Goal: Share content: Share content

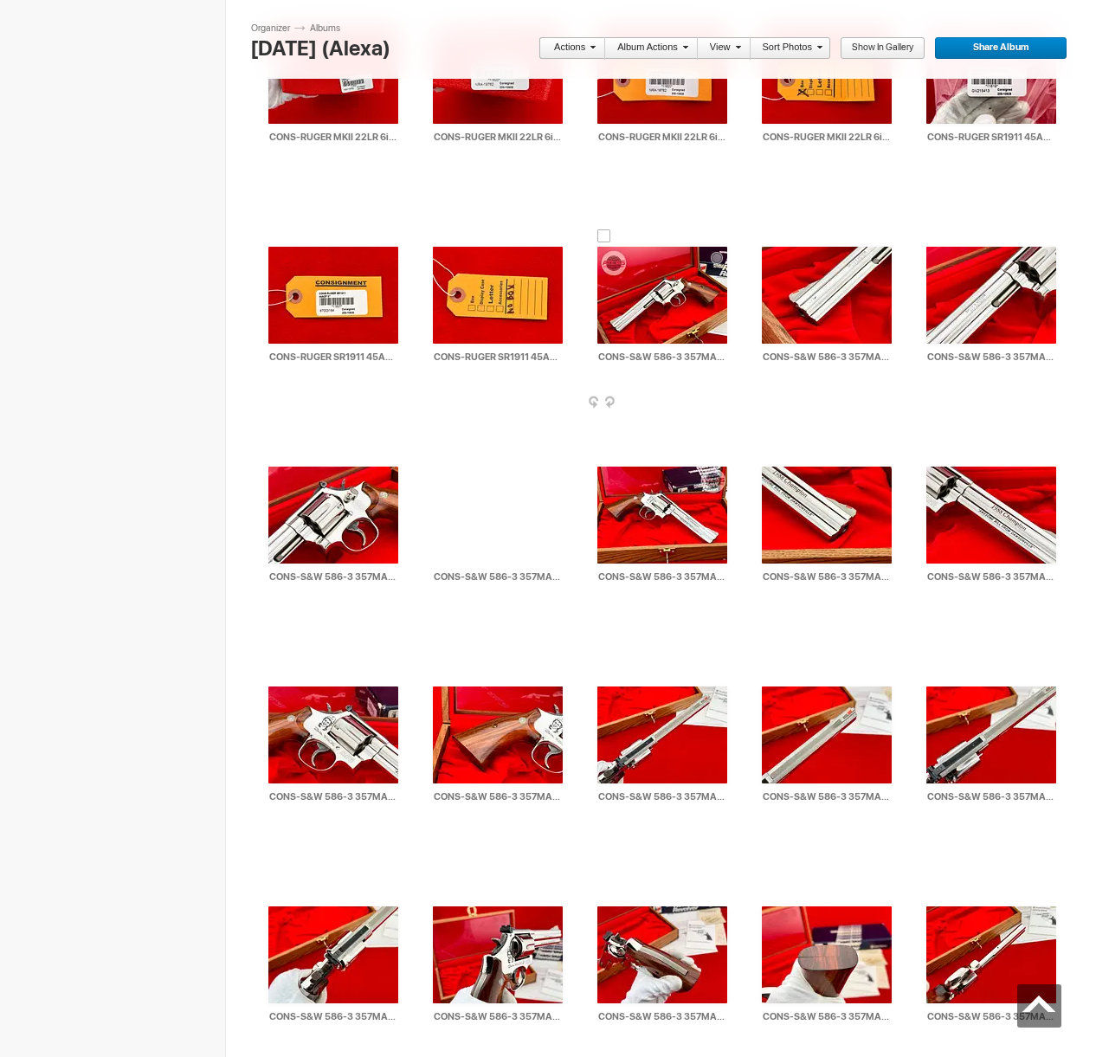
scroll to position [26136, 0]
click at [606, 235] on div at bounding box center [604, 236] width 14 height 14
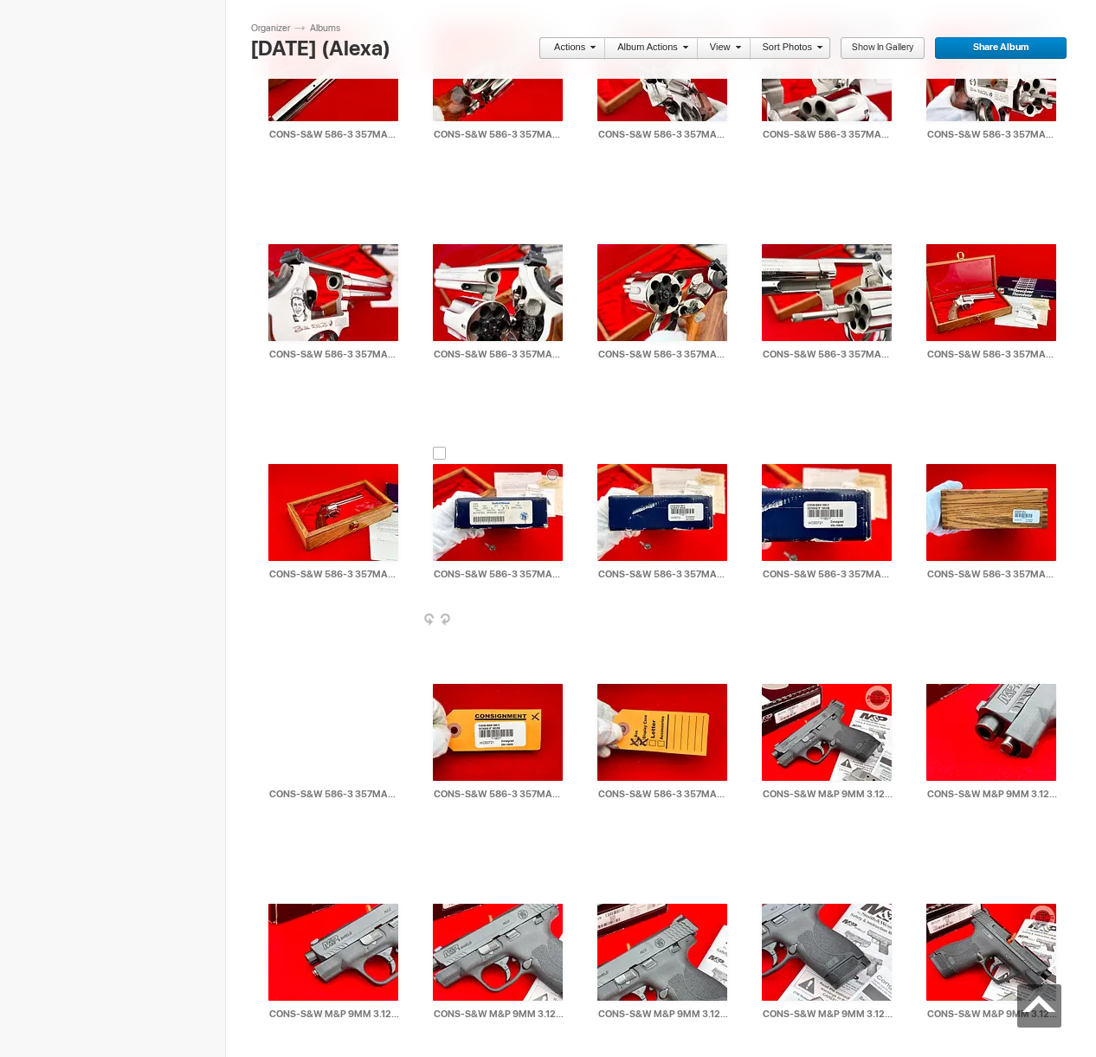
drag, startPoint x: 439, startPoint y: 452, endPoint x: 463, endPoint y: 463, distance: 26.7
click at [439, 452] on div at bounding box center [440, 454] width 14 height 14
click at [578, 53] on link "Actions" at bounding box center [566, 48] width 57 height 23
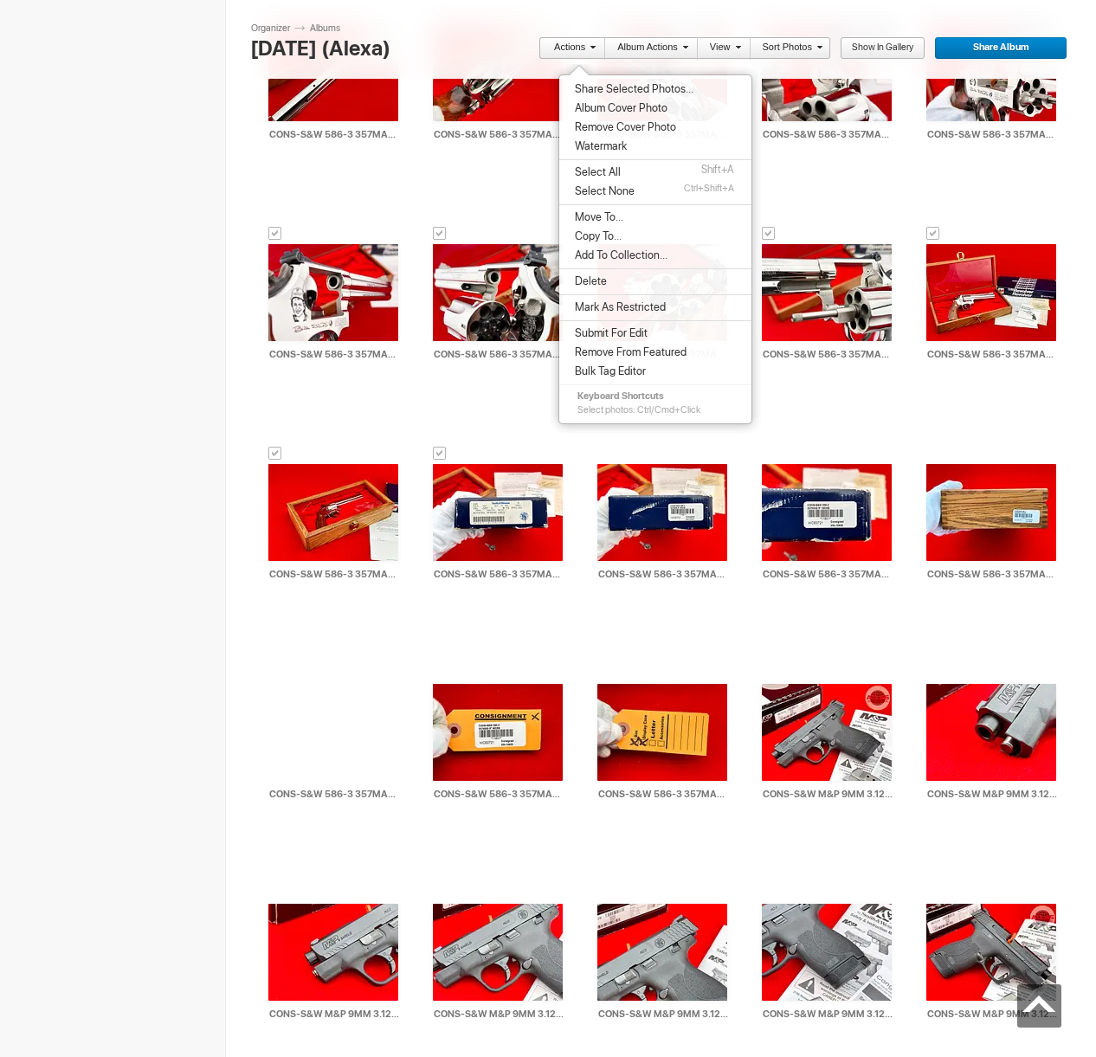
click at [601, 87] on span "Share Selected Photos..." at bounding box center [631, 89] width 124 height 14
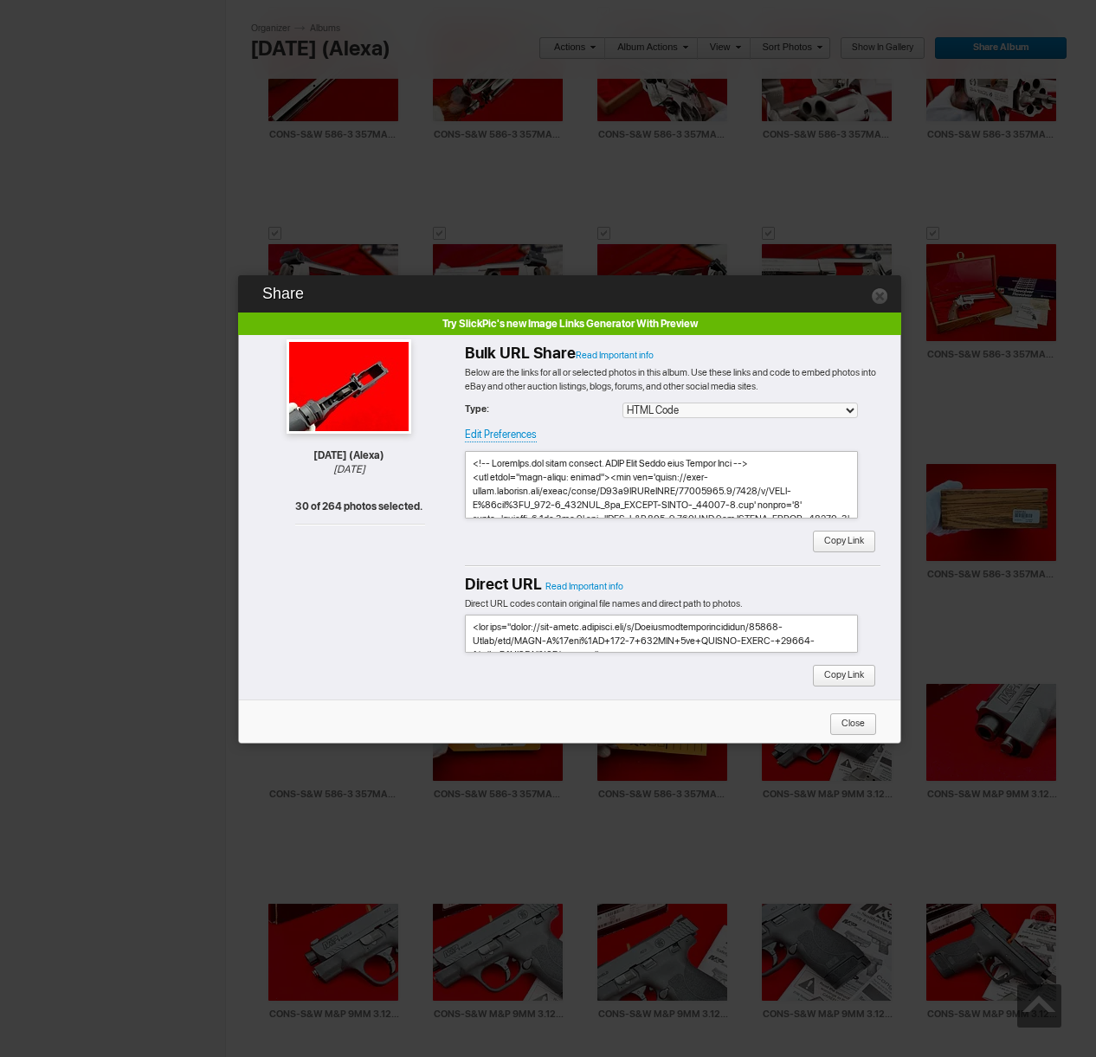
click at [835, 540] on span "Copy Link" at bounding box center [838, 542] width 52 height 23
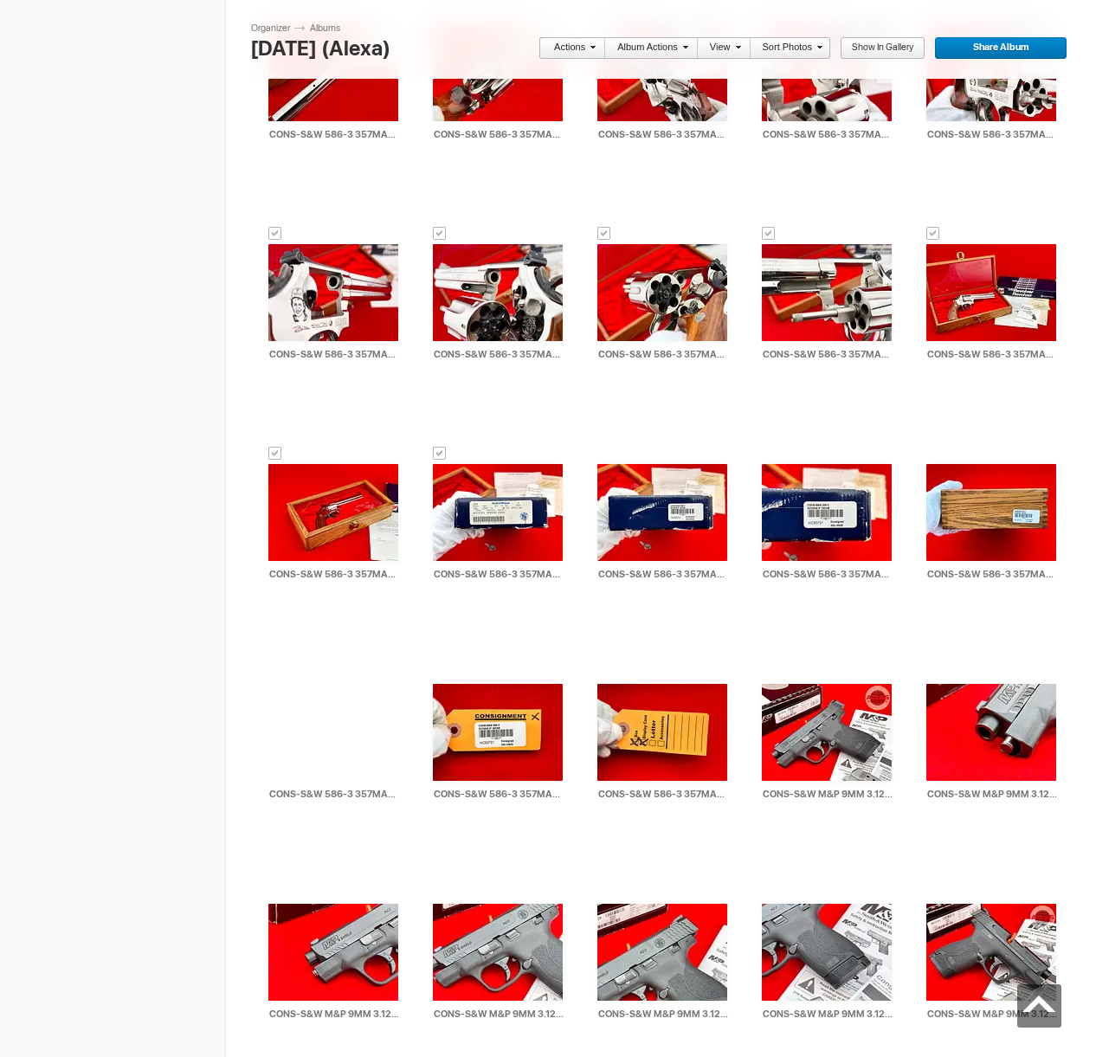
click at [571, 47] on link "Actions" at bounding box center [566, 48] width 57 height 23
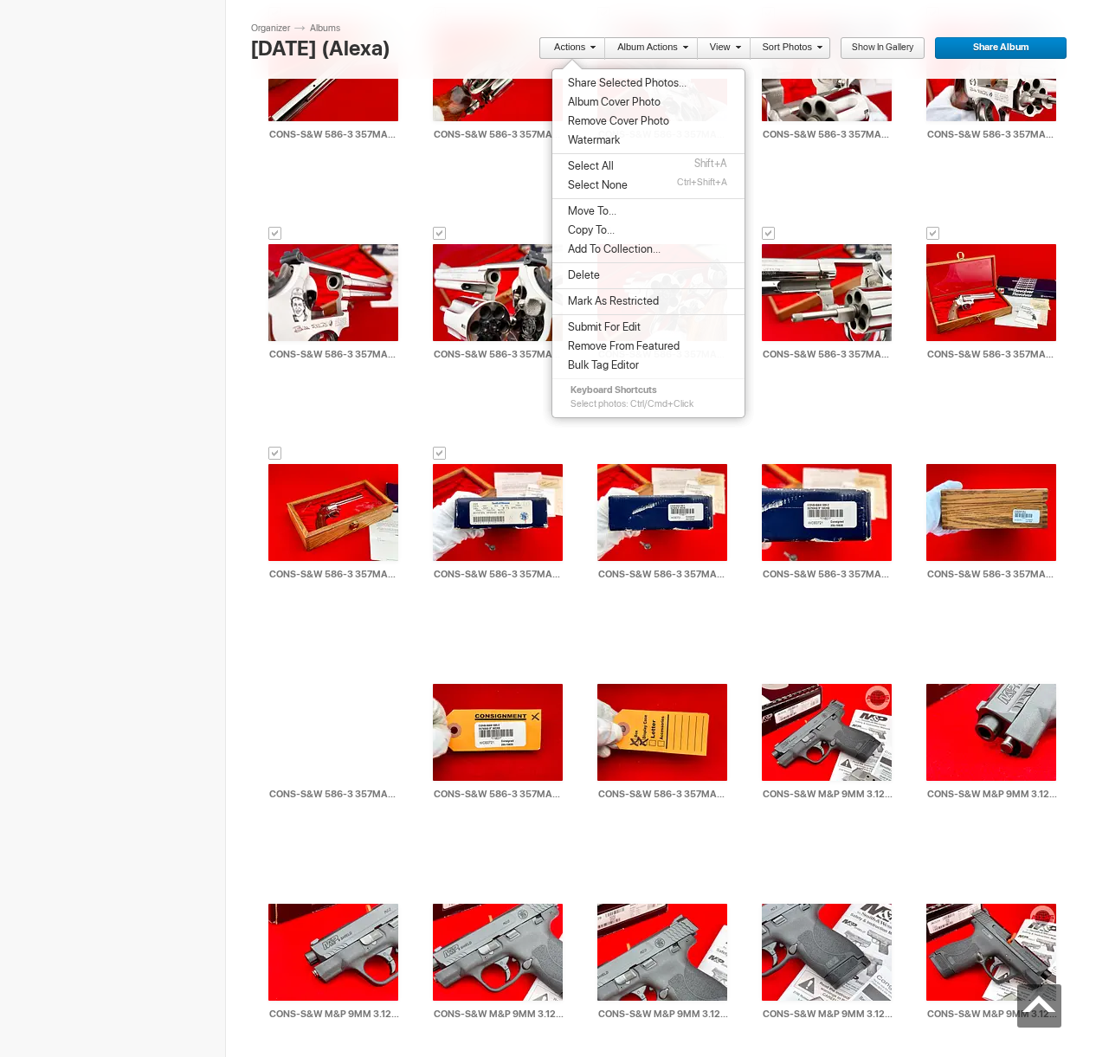
click at [612, 211] on span "Move To..." at bounding box center [590, 211] width 54 height 14
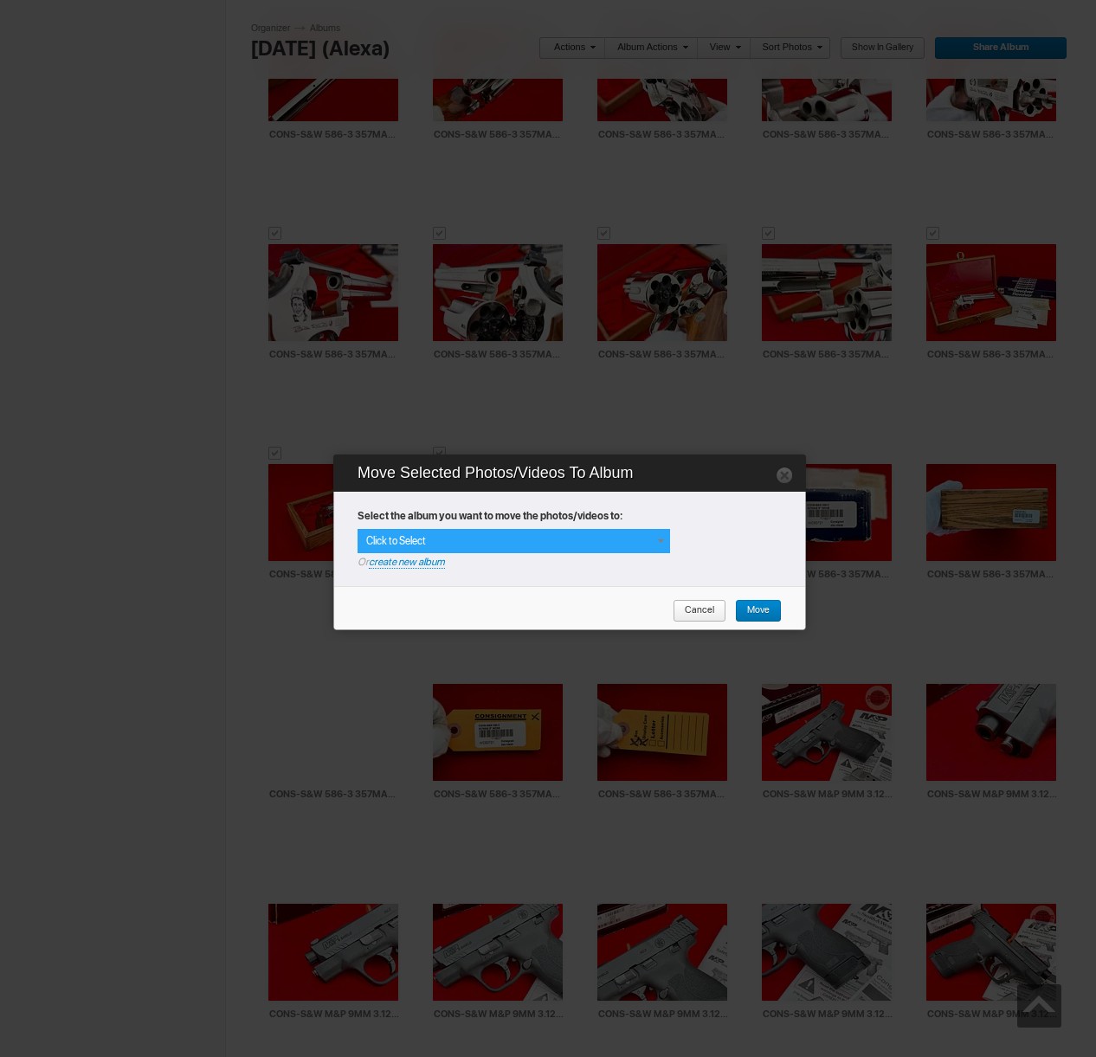
click at [637, 548] on div "Click to Select" at bounding box center [513, 541] width 312 height 24
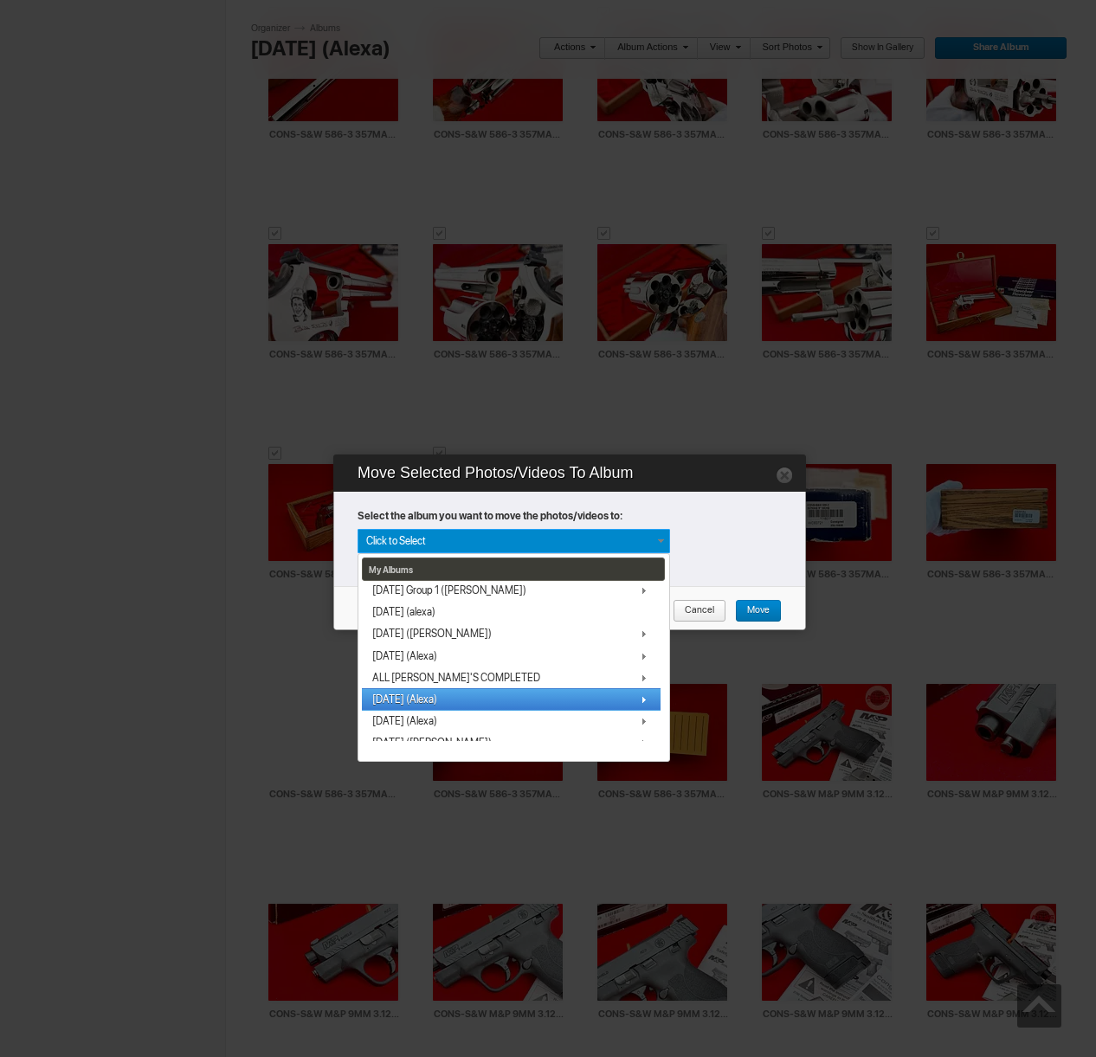
scroll to position [121, 0]
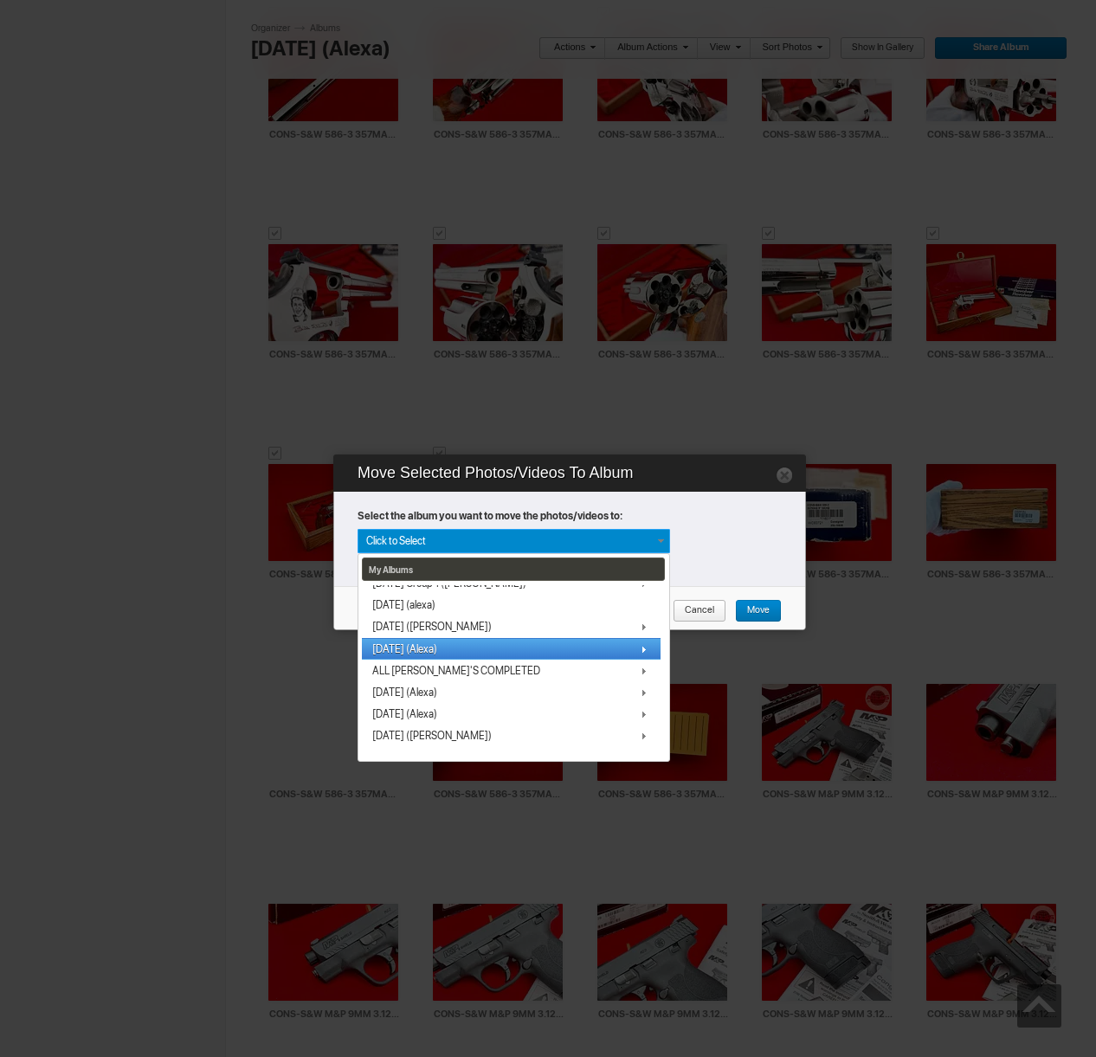
click at [434, 645] on span "[DATE] (Alexa)" at bounding box center [404, 649] width 65 height 14
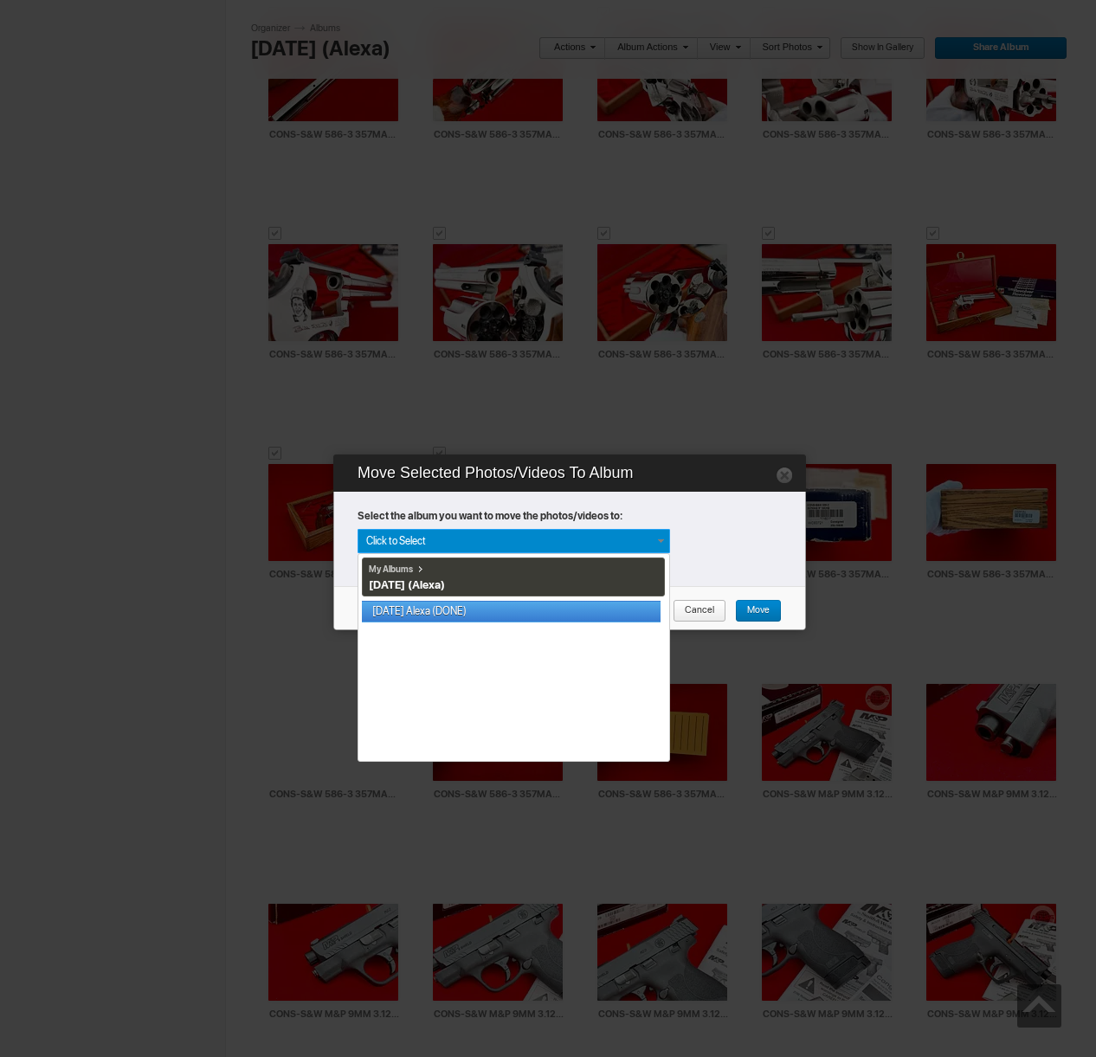
click at [446, 610] on link "[DATE] Alexa (DONE)" at bounding box center [511, 612] width 299 height 22
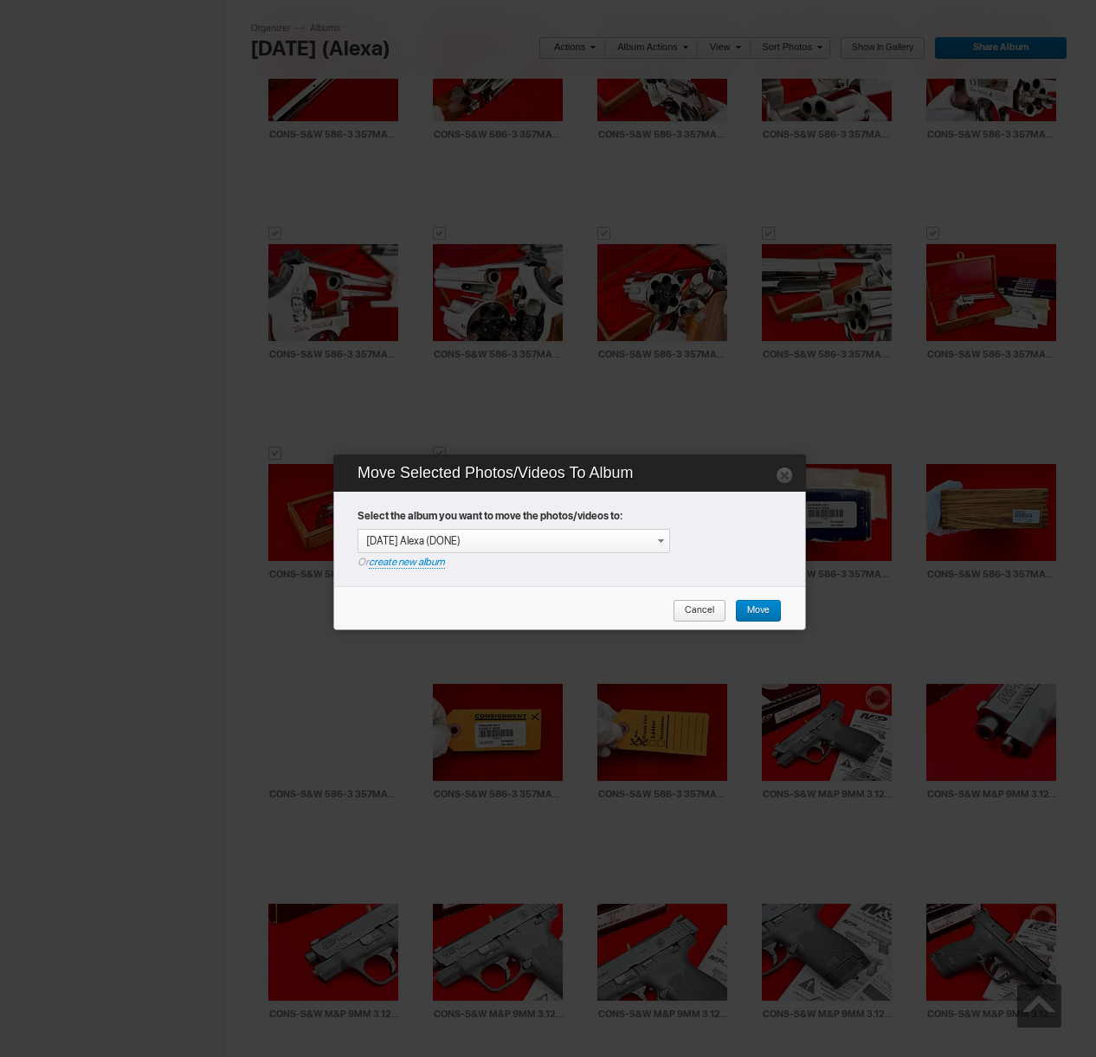
click at [764, 610] on span "Move" at bounding box center [752, 611] width 35 height 23
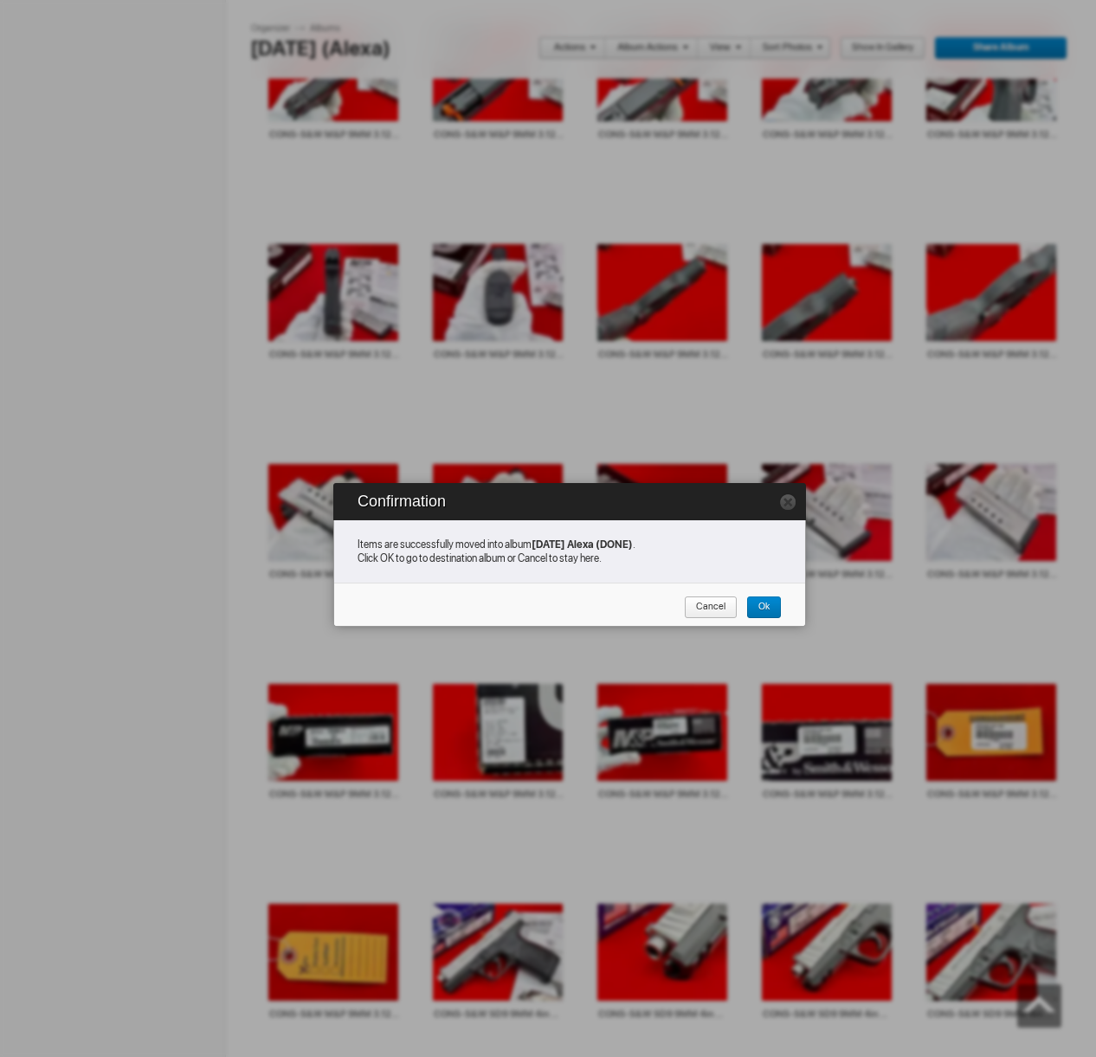
click at [704, 608] on span "Cancel" at bounding box center [705, 607] width 42 height 23
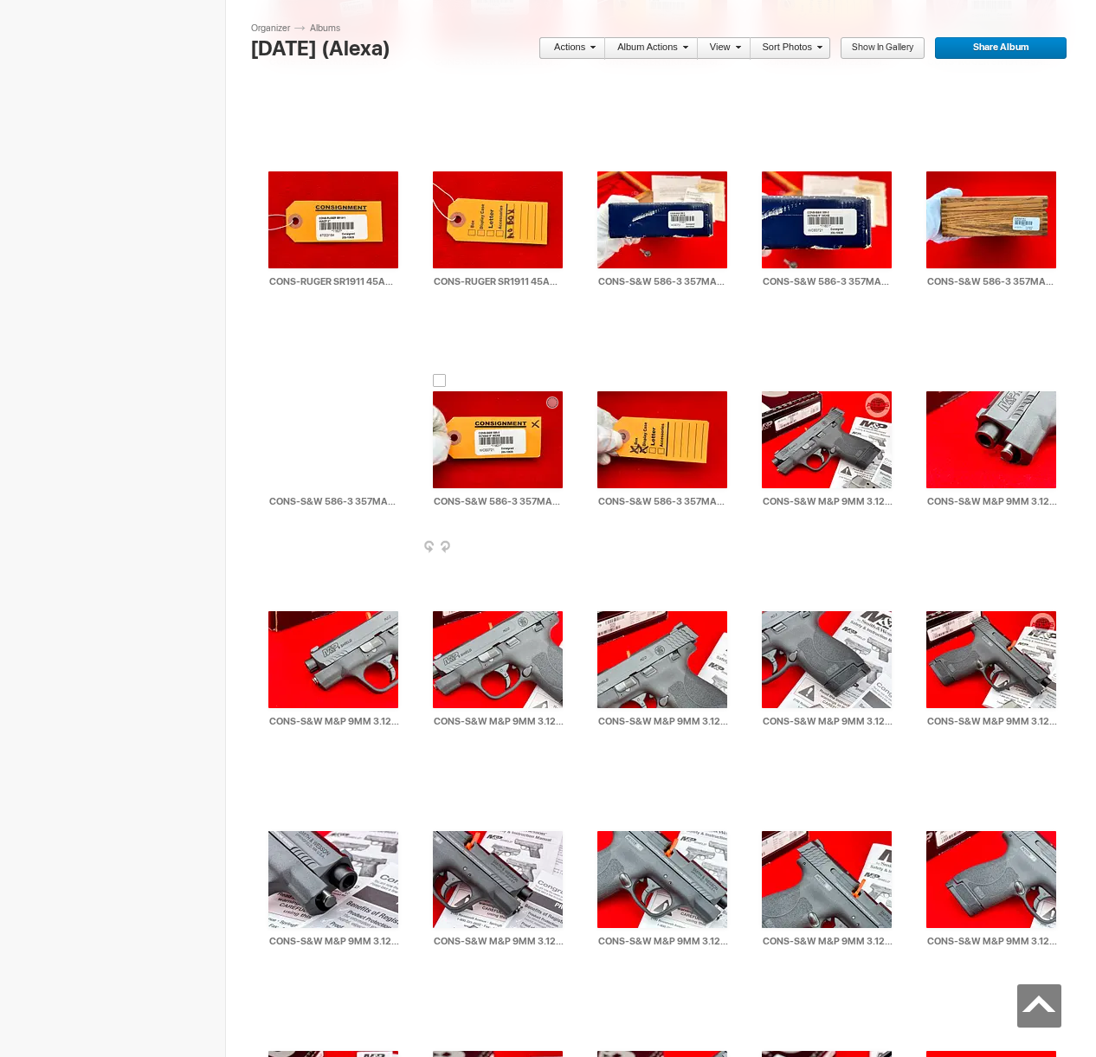
scroll to position [26213, 0]
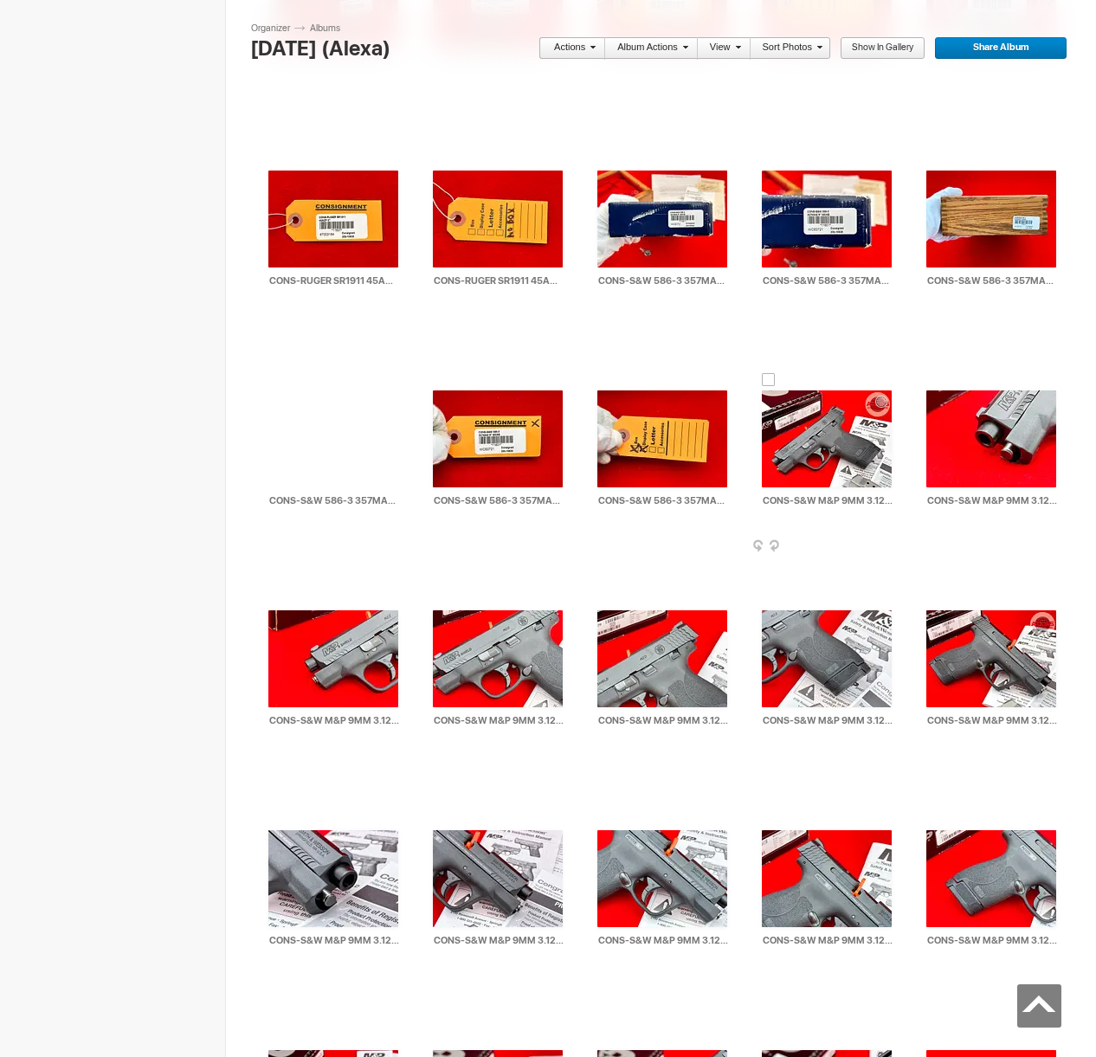
click at [769, 376] on div at bounding box center [769, 380] width 14 height 14
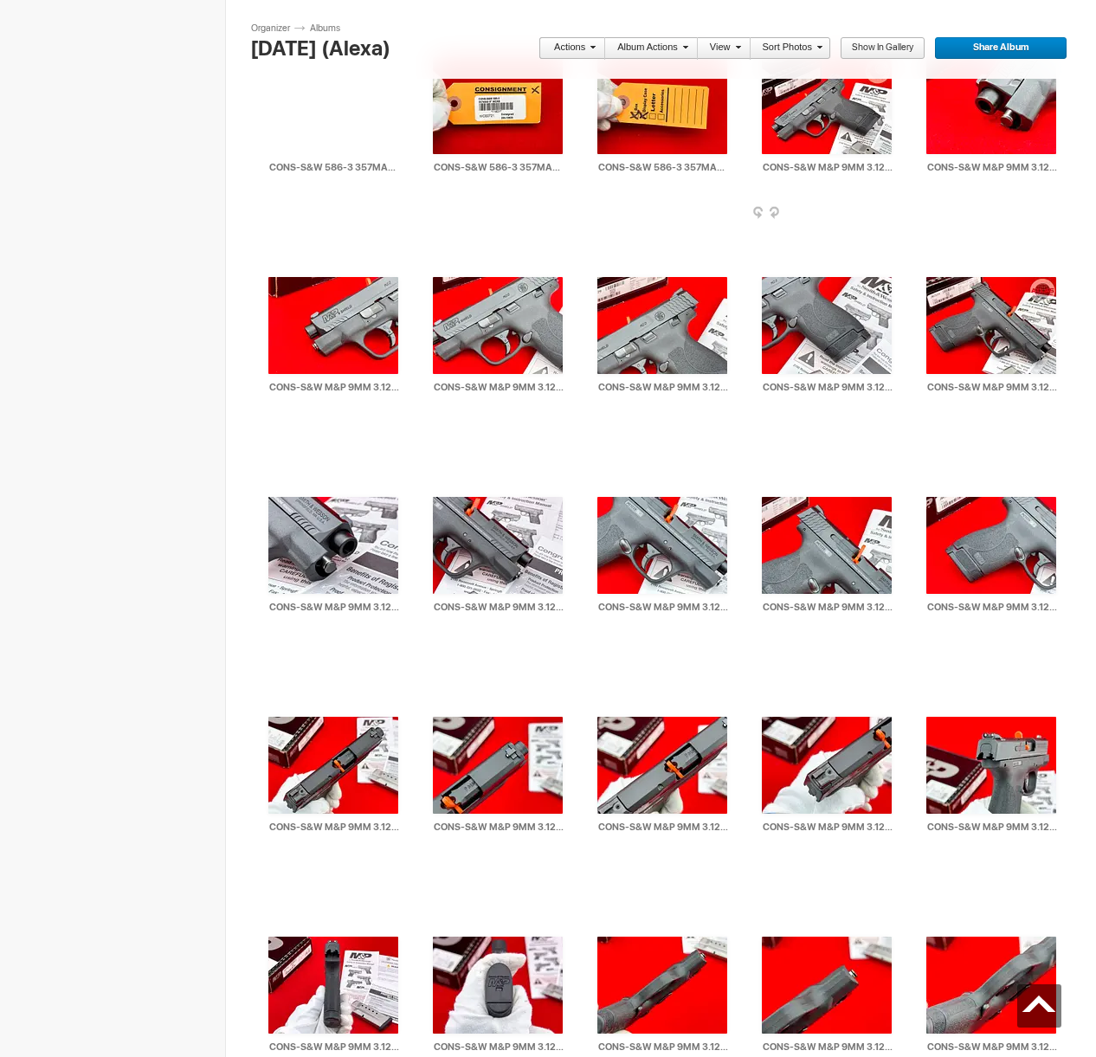
scroll to position [27602, 0]
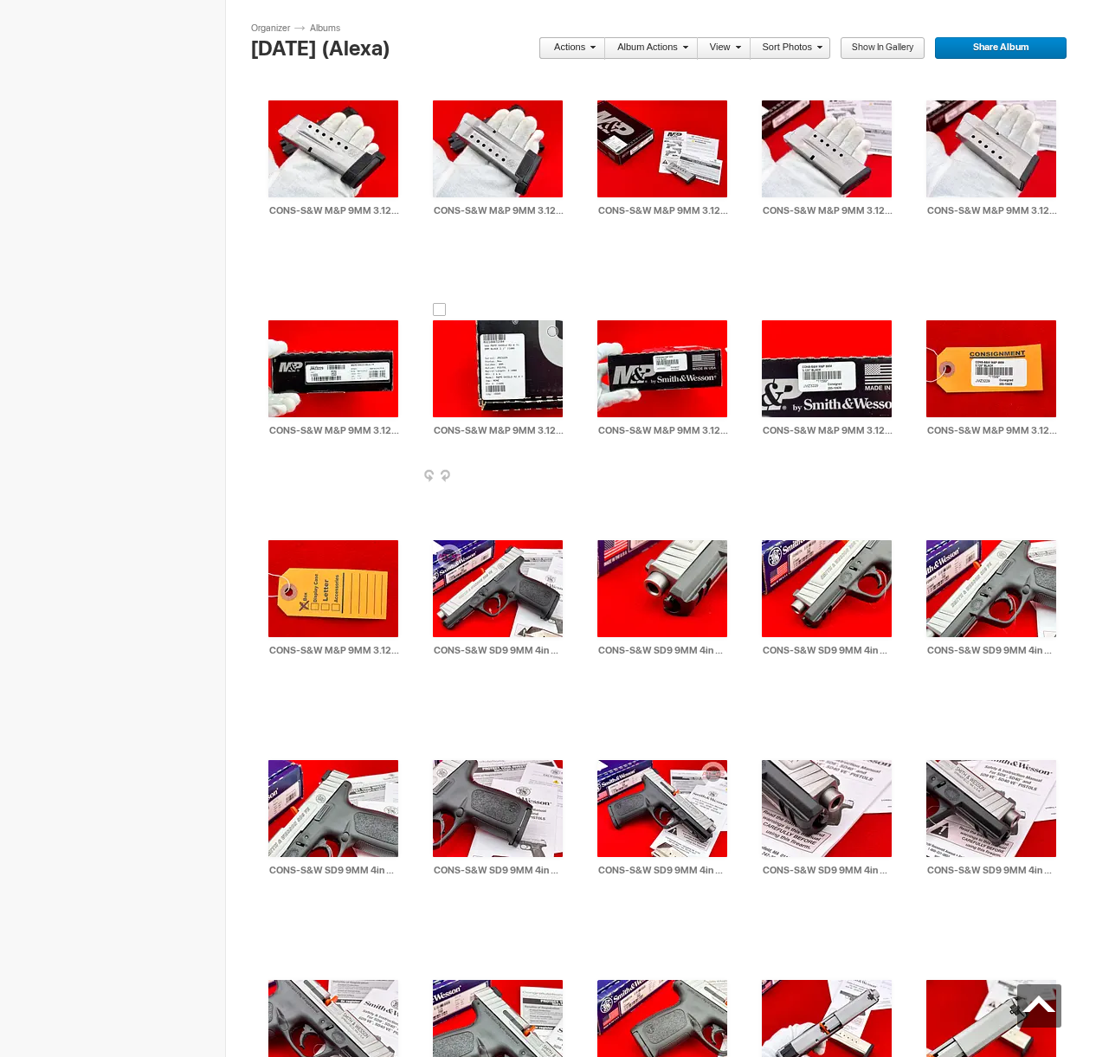
click at [438, 310] on div at bounding box center [440, 310] width 14 height 14
click at [581, 45] on link "Actions" at bounding box center [566, 48] width 57 height 23
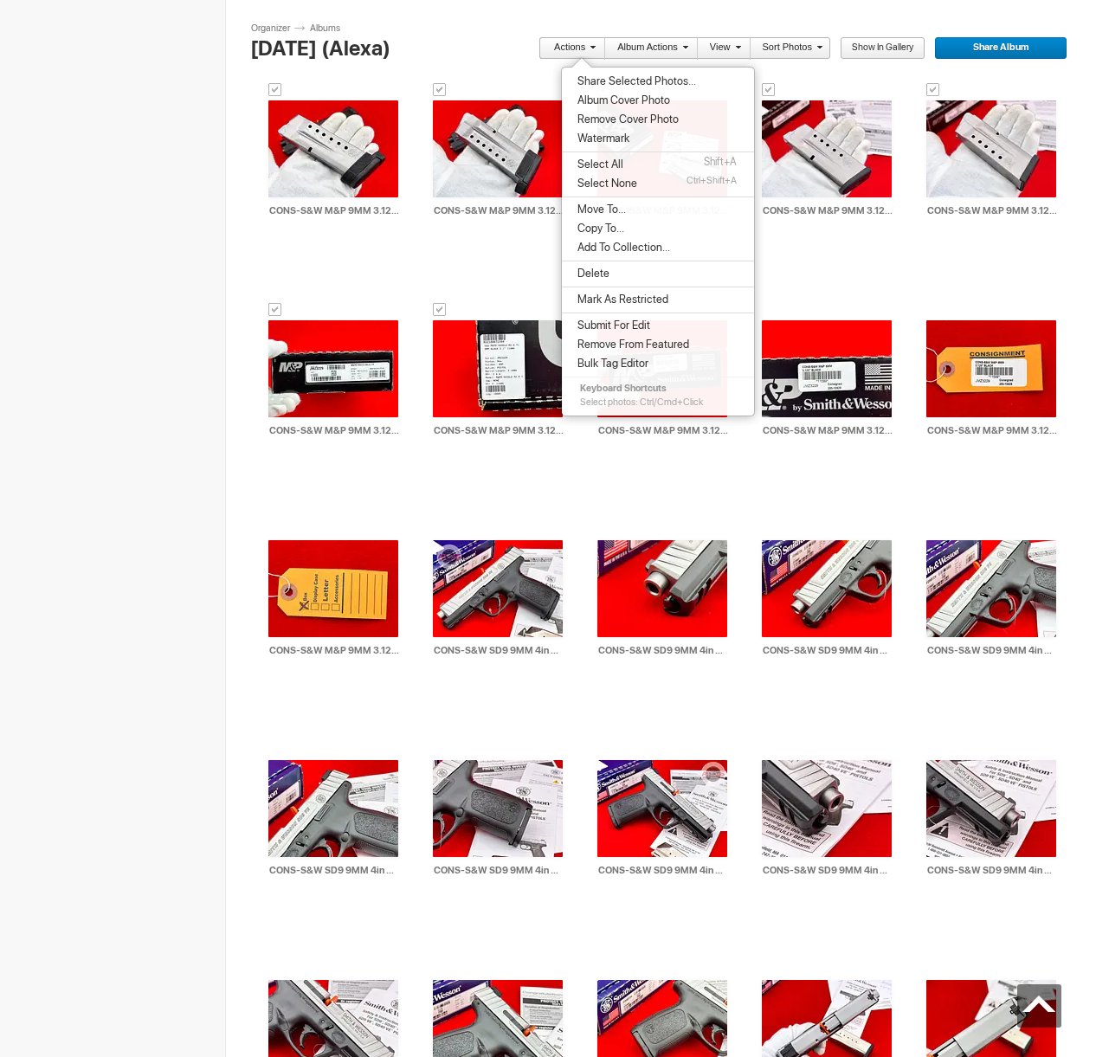
click at [609, 80] on span "Share Selected Photos..." at bounding box center [634, 81] width 124 height 14
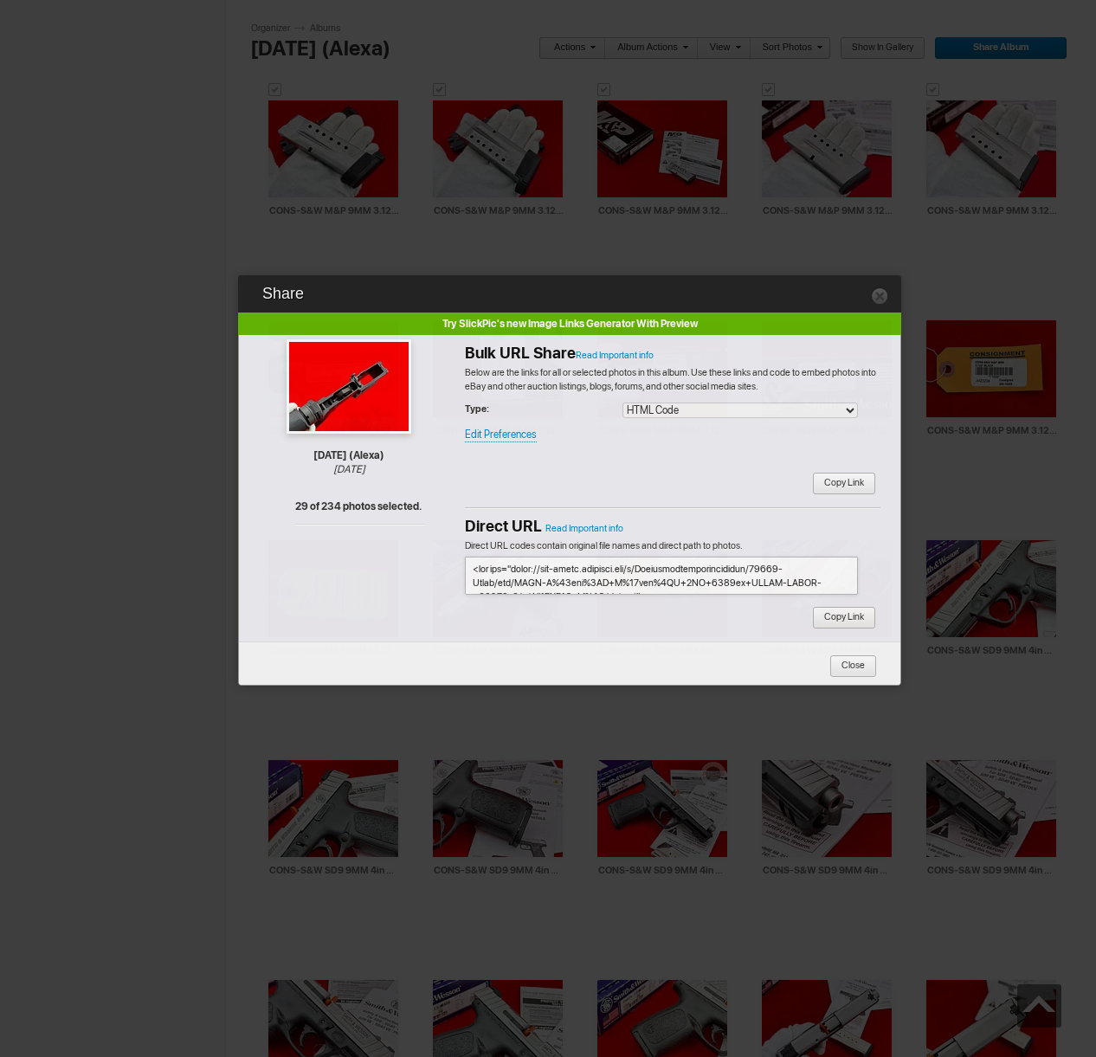
type textarea "<!-- [DOMAIN_NAME] image hosting. HTML Bulk Share code Starts Here --> <div sty…"
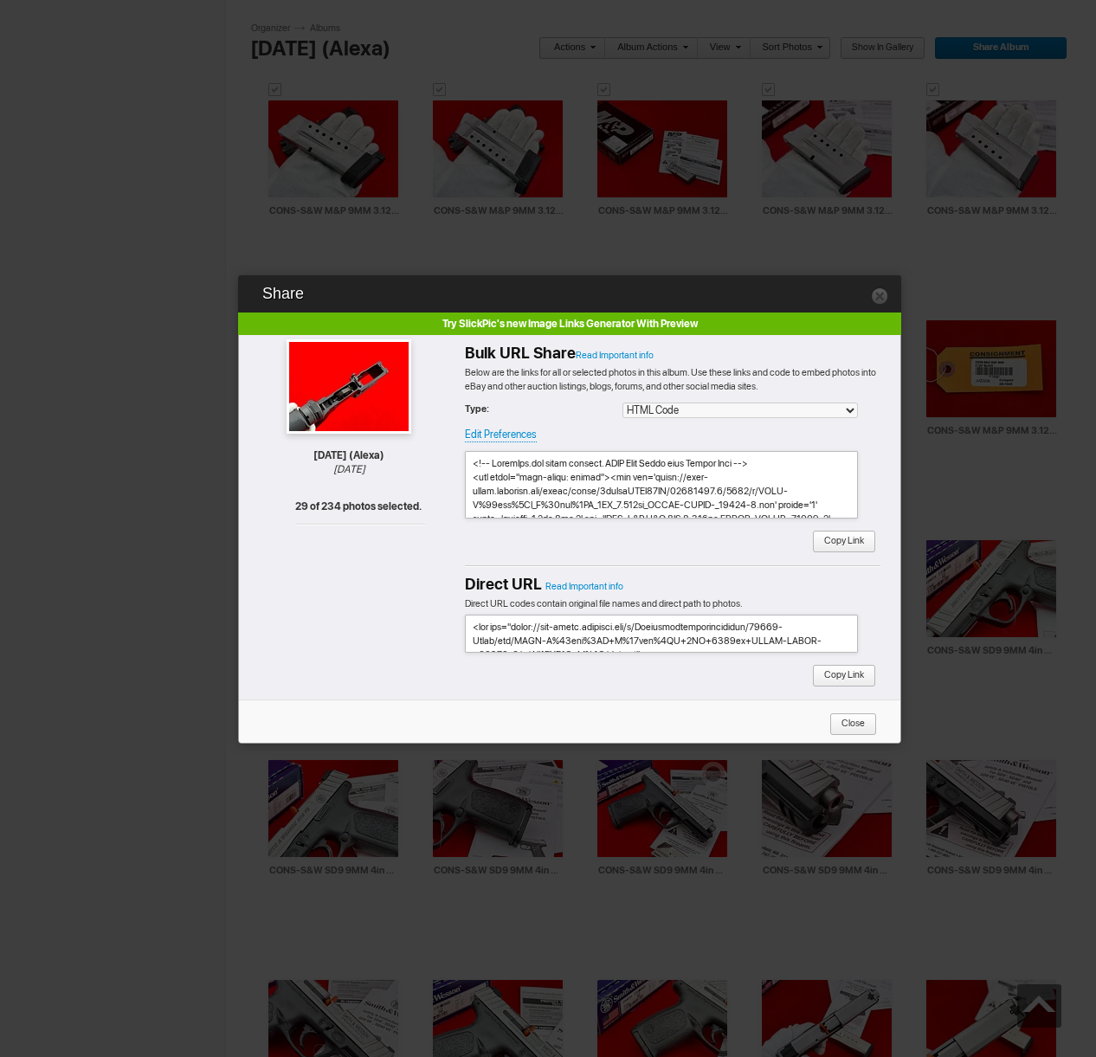
click at [826, 541] on span "Copy Link" at bounding box center [838, 542] width 52 height 23
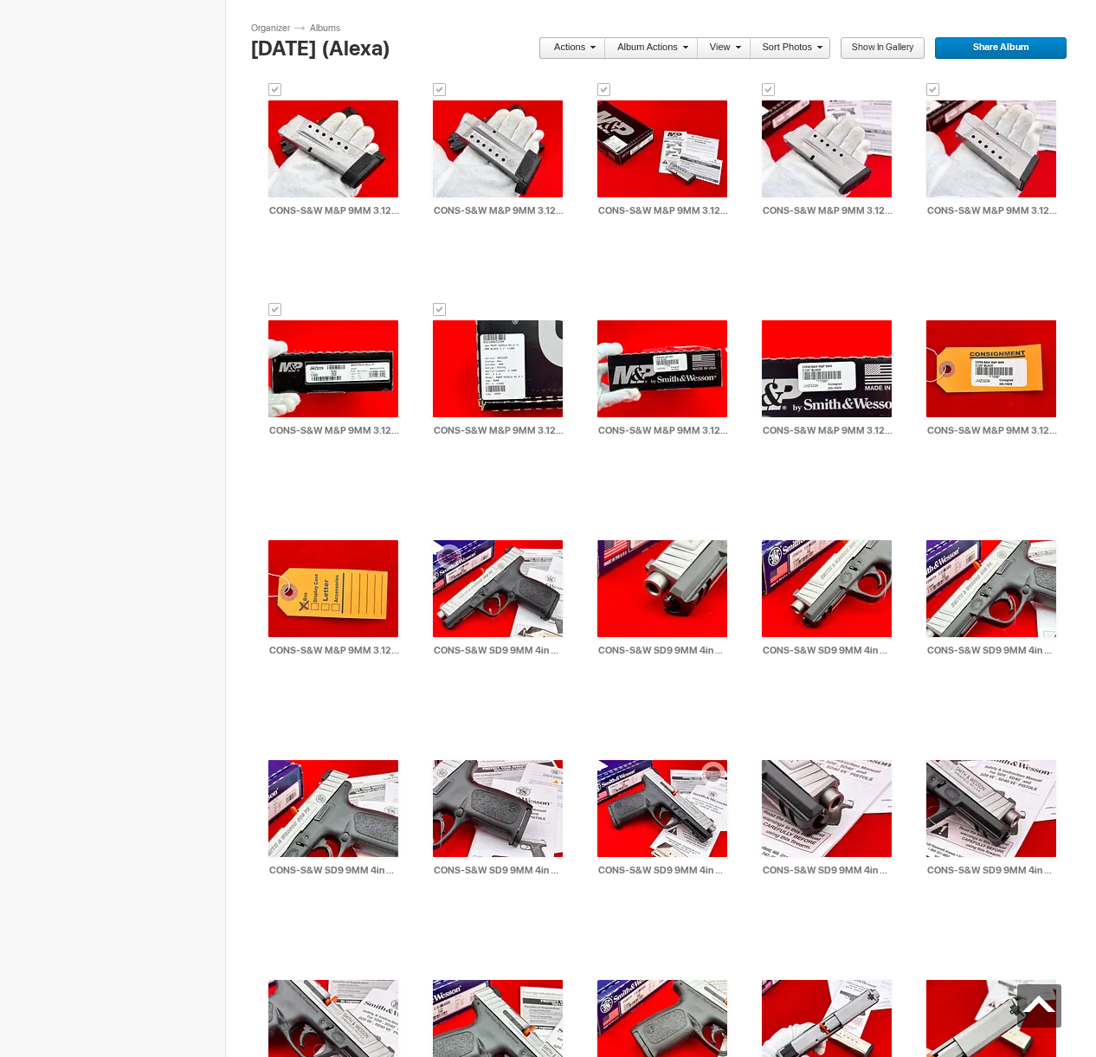
click at [579, 48] on link "Actions" at bounding box center [566, 48] width 57 height 23
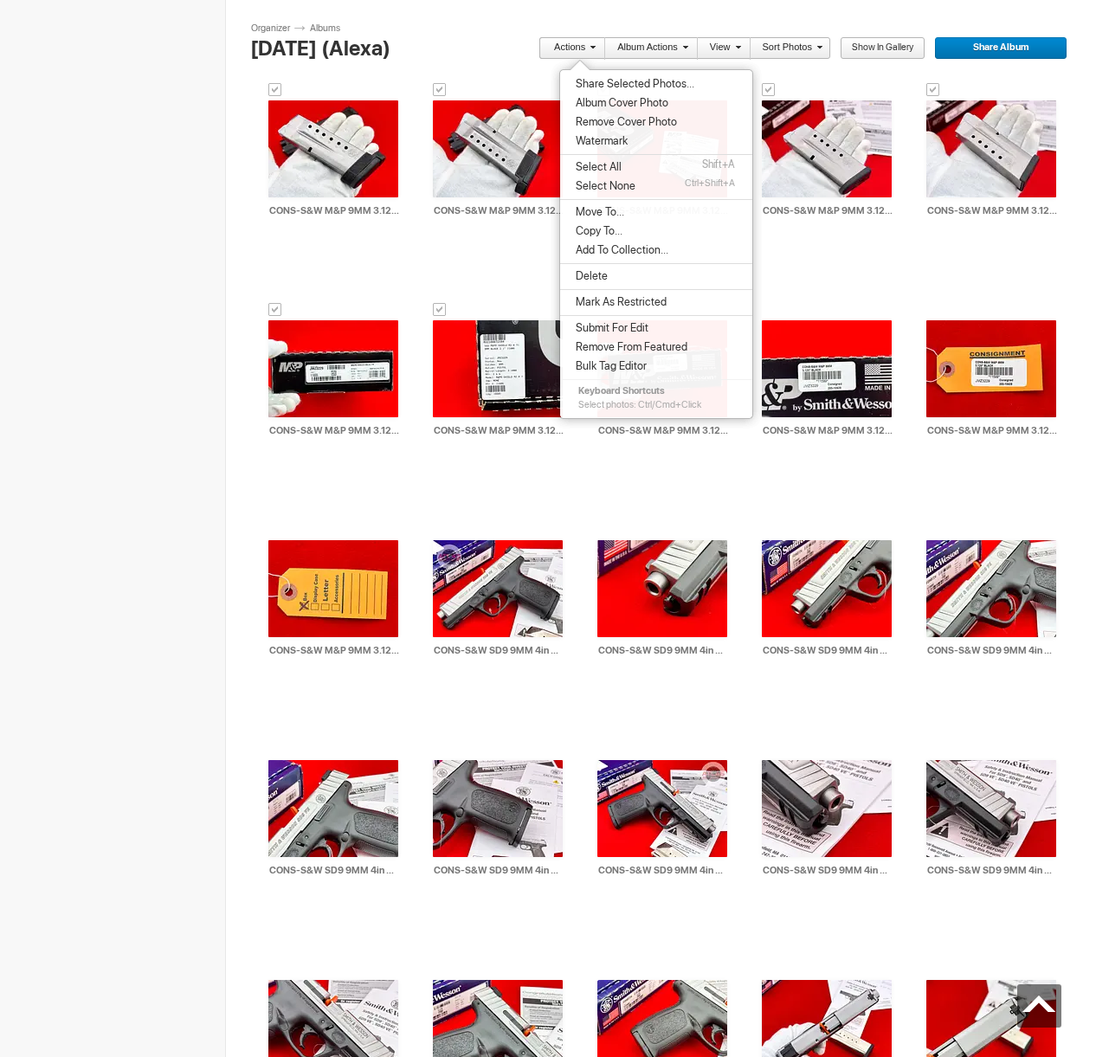
click at [609, 215] on span "Move To..." at bounding box center [597, 212] width 54 height 14
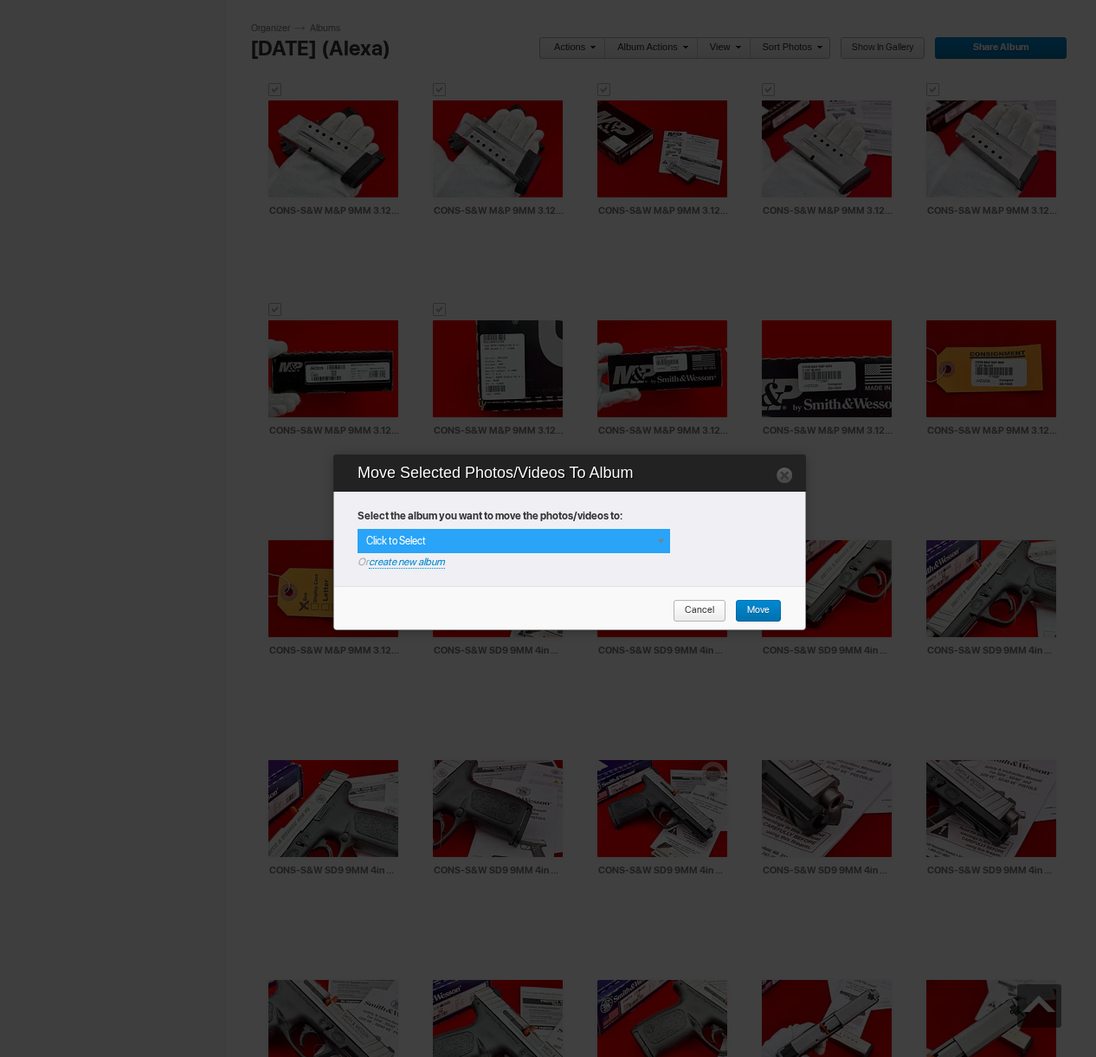
click at [662, 542] on span at bounding box center [660, 541] width 14 height 14
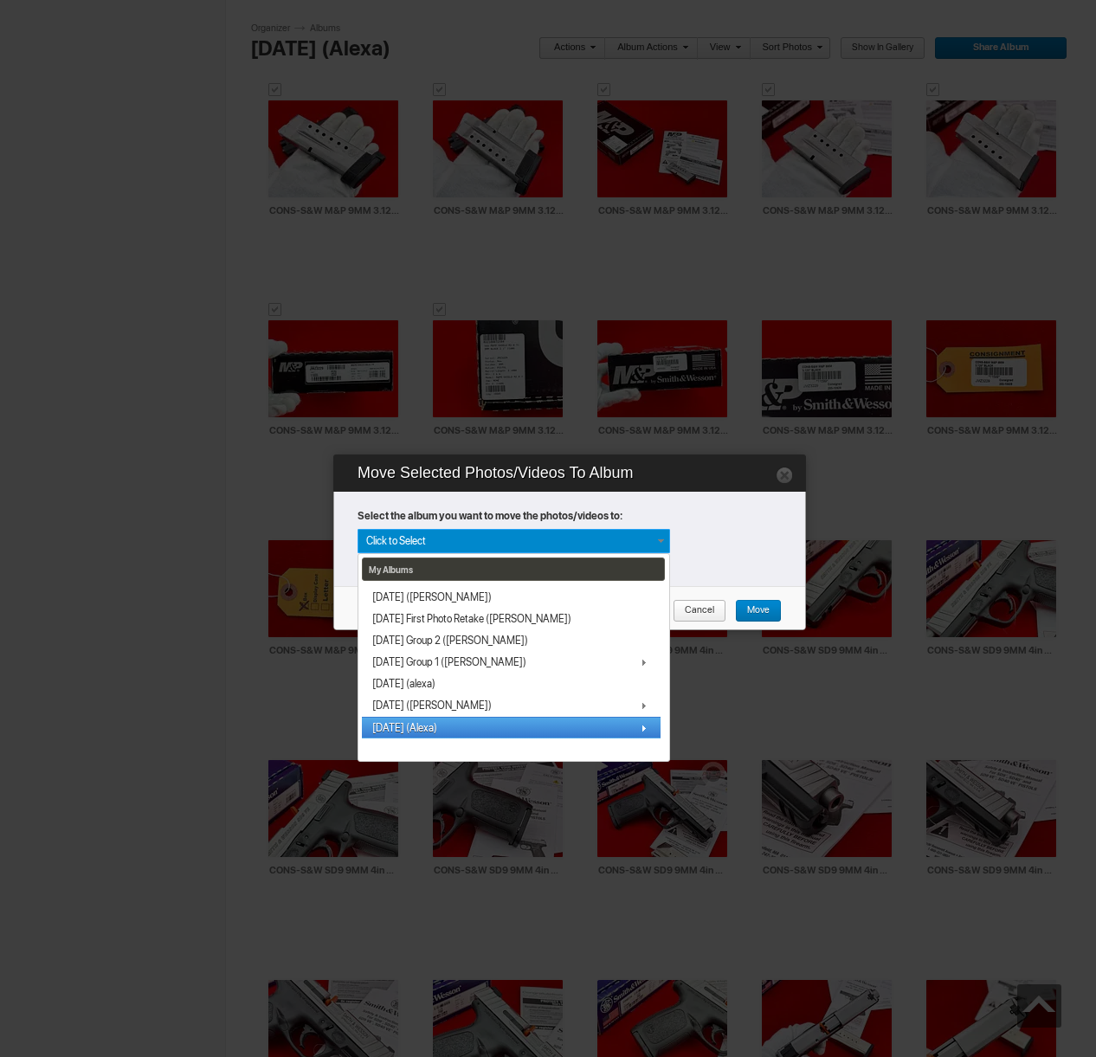
scroll to position [43, 0]
click at [433, 724] on span "[DATE] (Alexa)" at bounding box center [404, 727] width 65 height 14
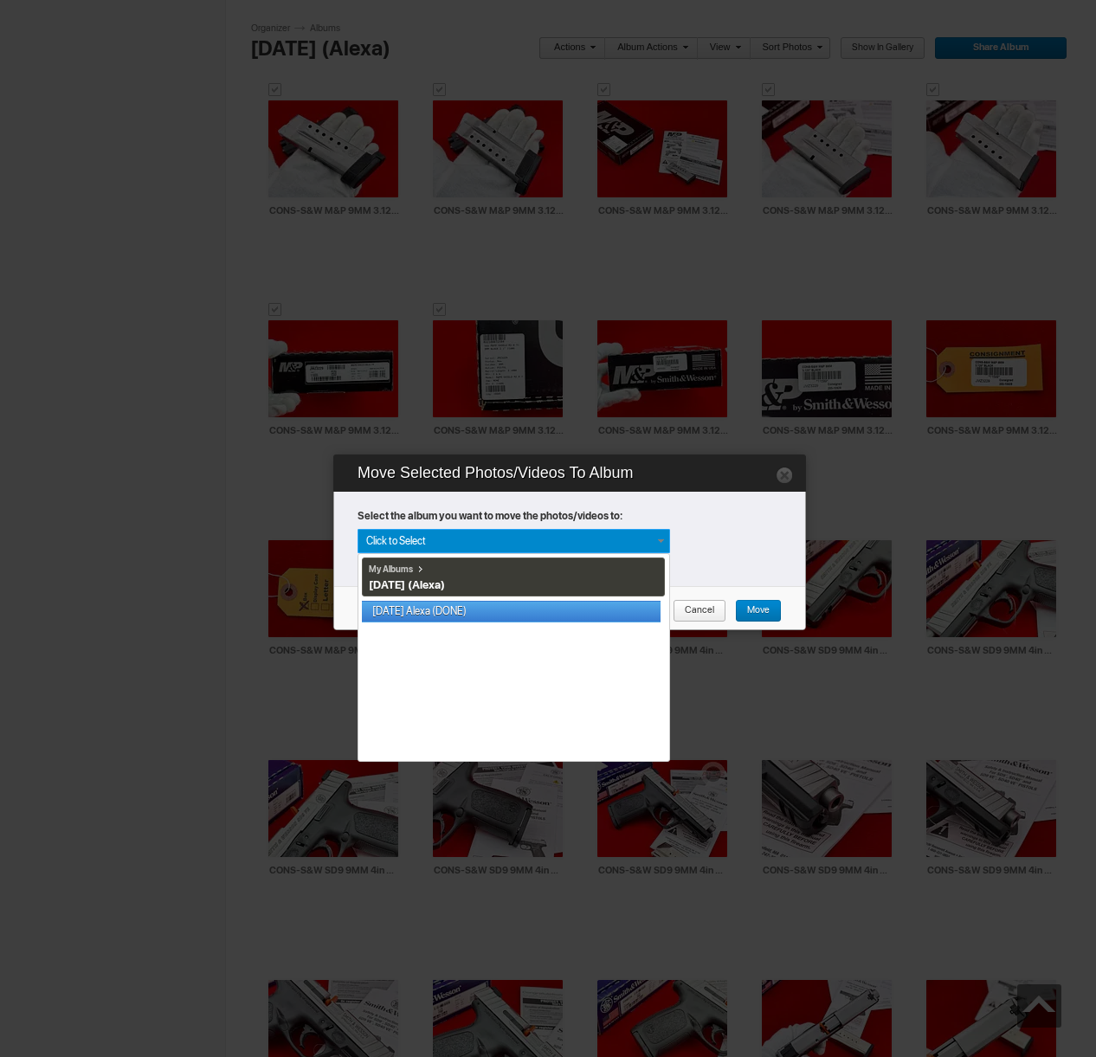
click at [442, 617] on link "[DATE] Alexa (DONE)" at bounding box center [511, 612] width 299 height 22
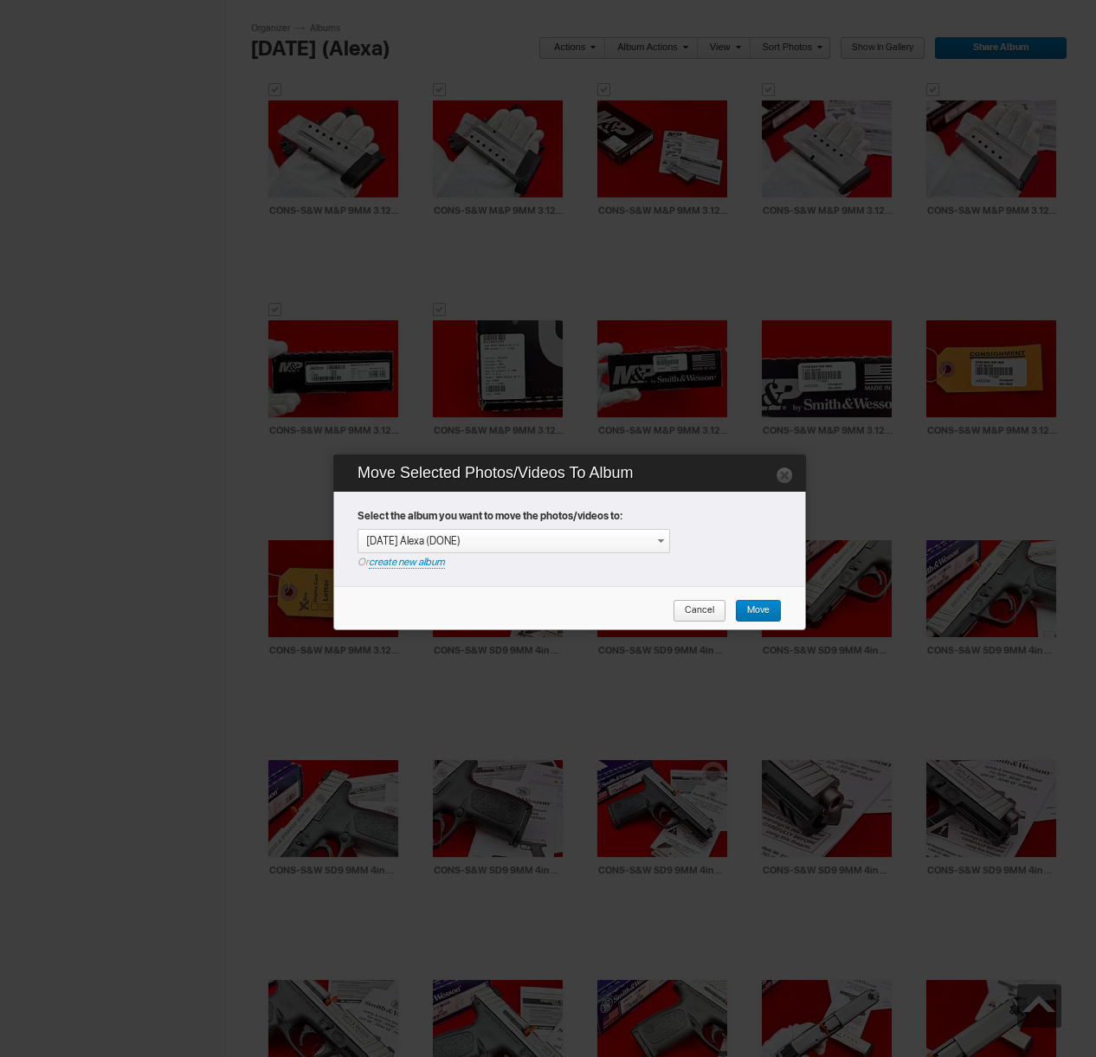
click at [763, 610] on span "Move" at bounding box center [752, 611] width 35 height 23
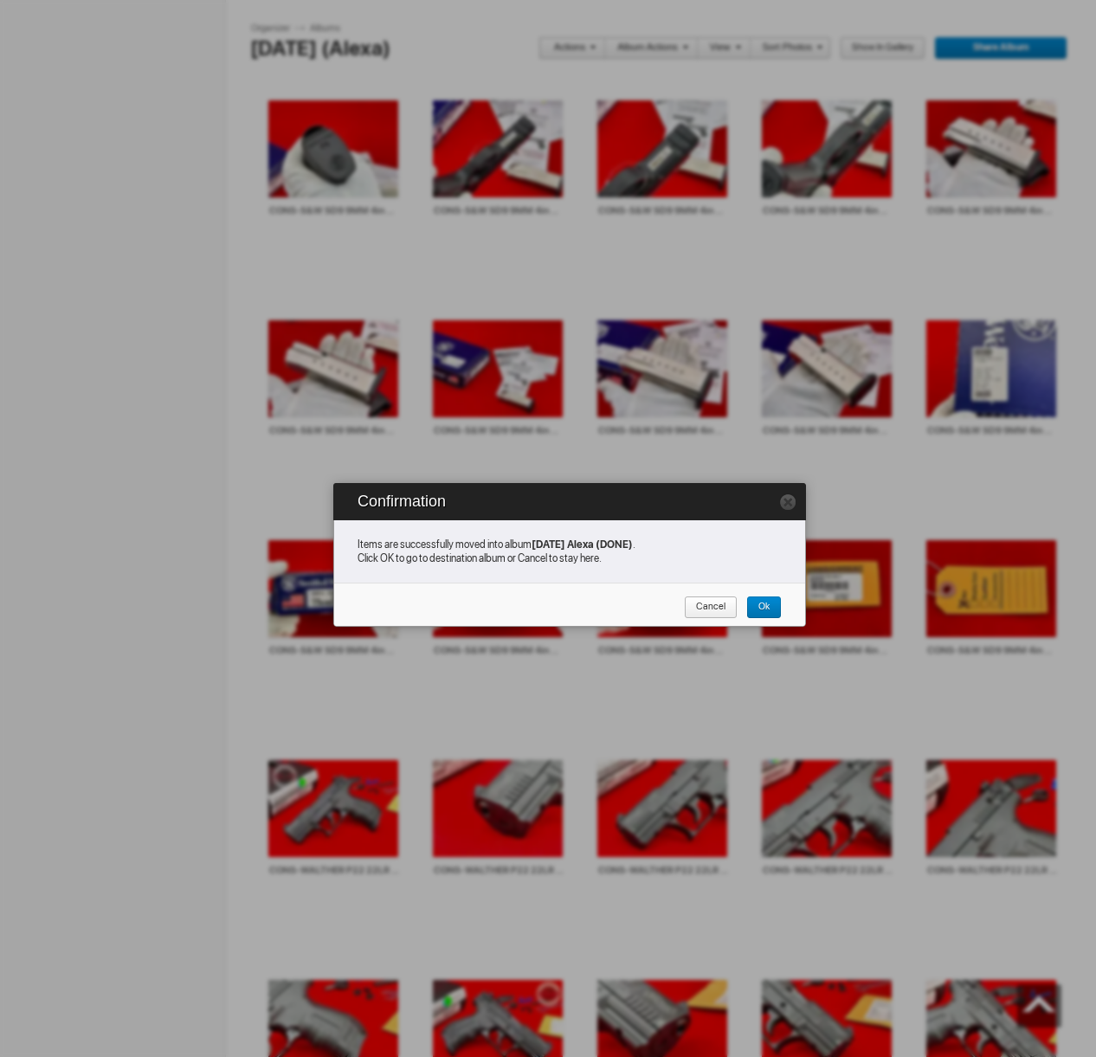
click at [705, 608] on span "Cancel" at bounding box center [705, 607] width 42 height 23
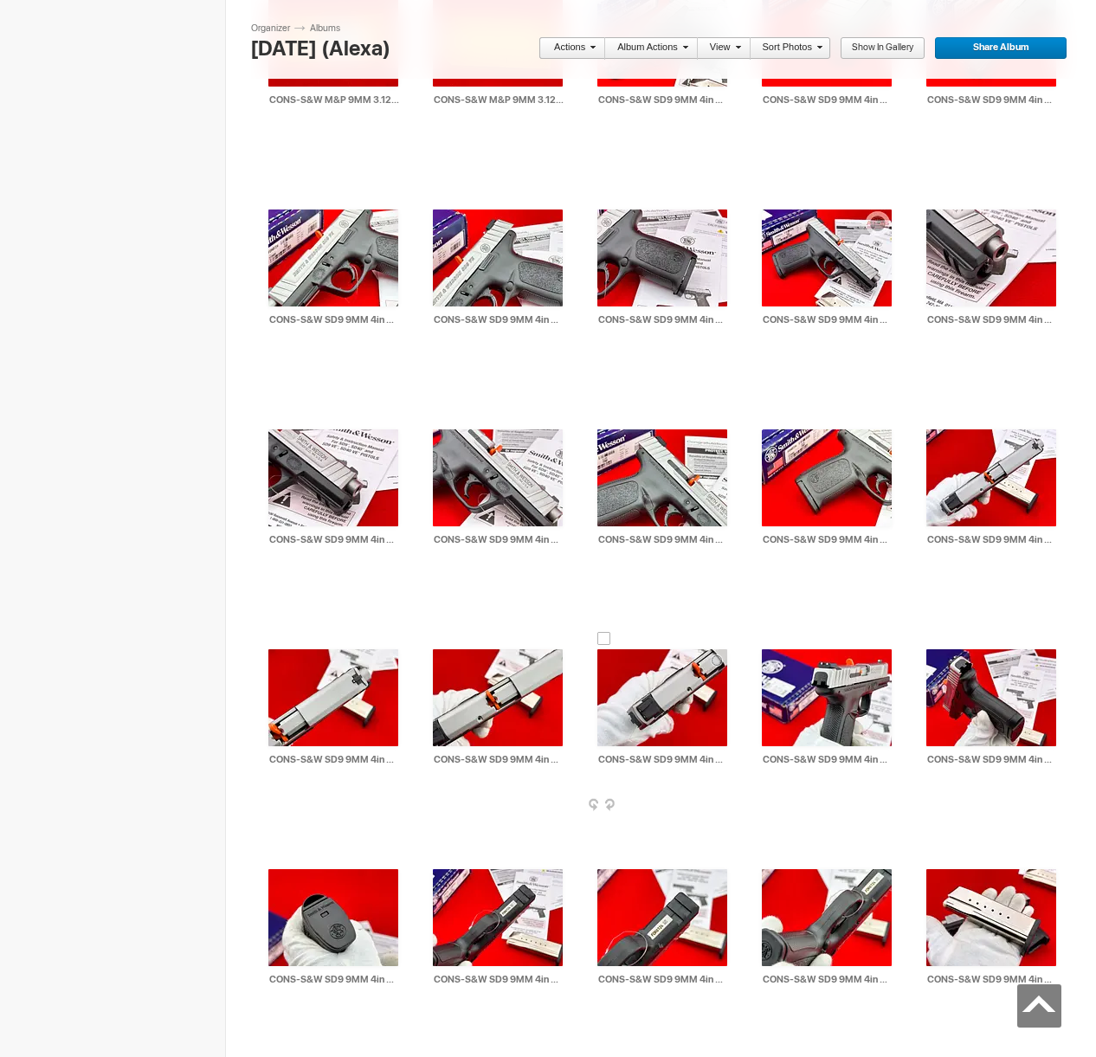
scroll to position [26528, 0]
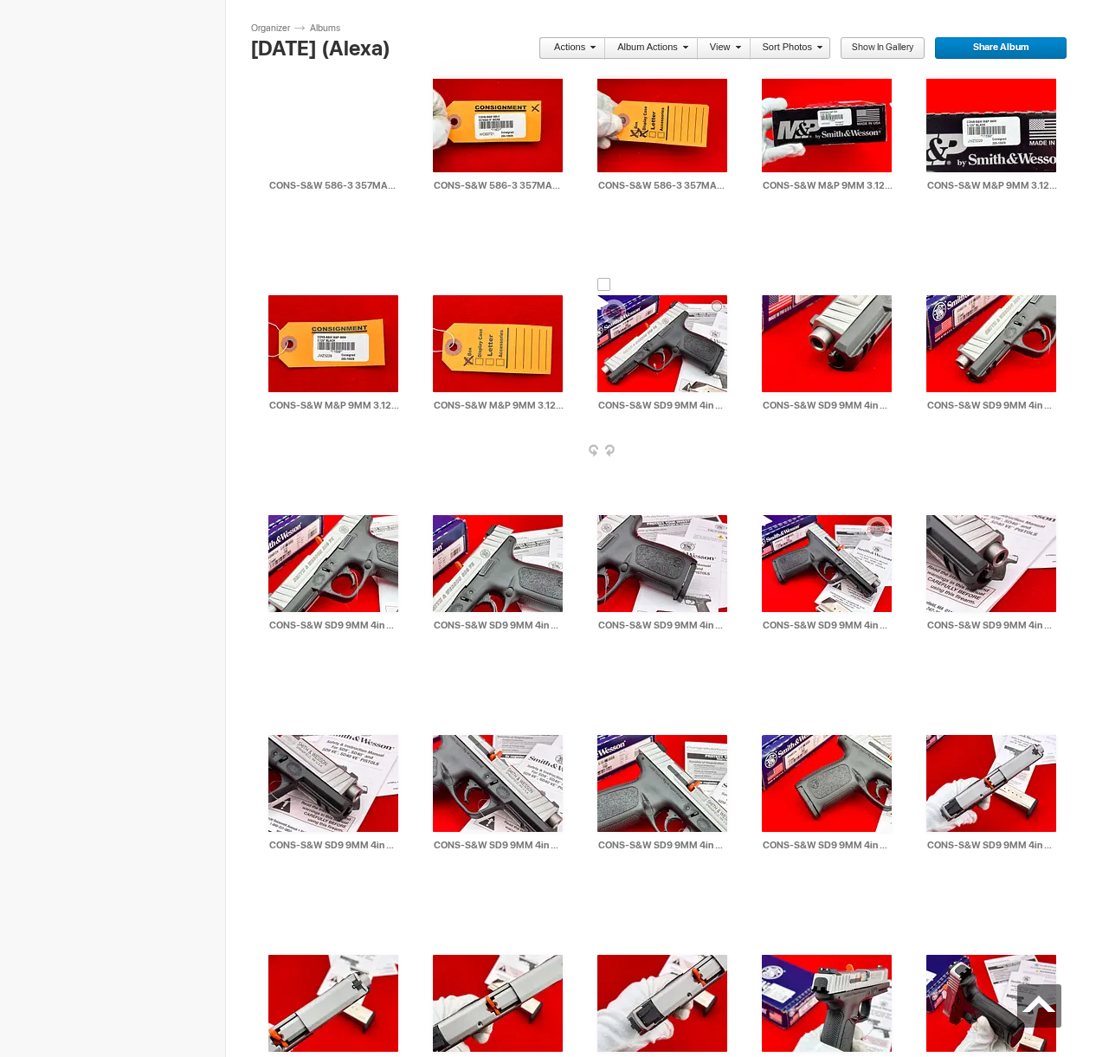
click at [605, 283] on div at bounding box center [604, 285] width 14 height 14
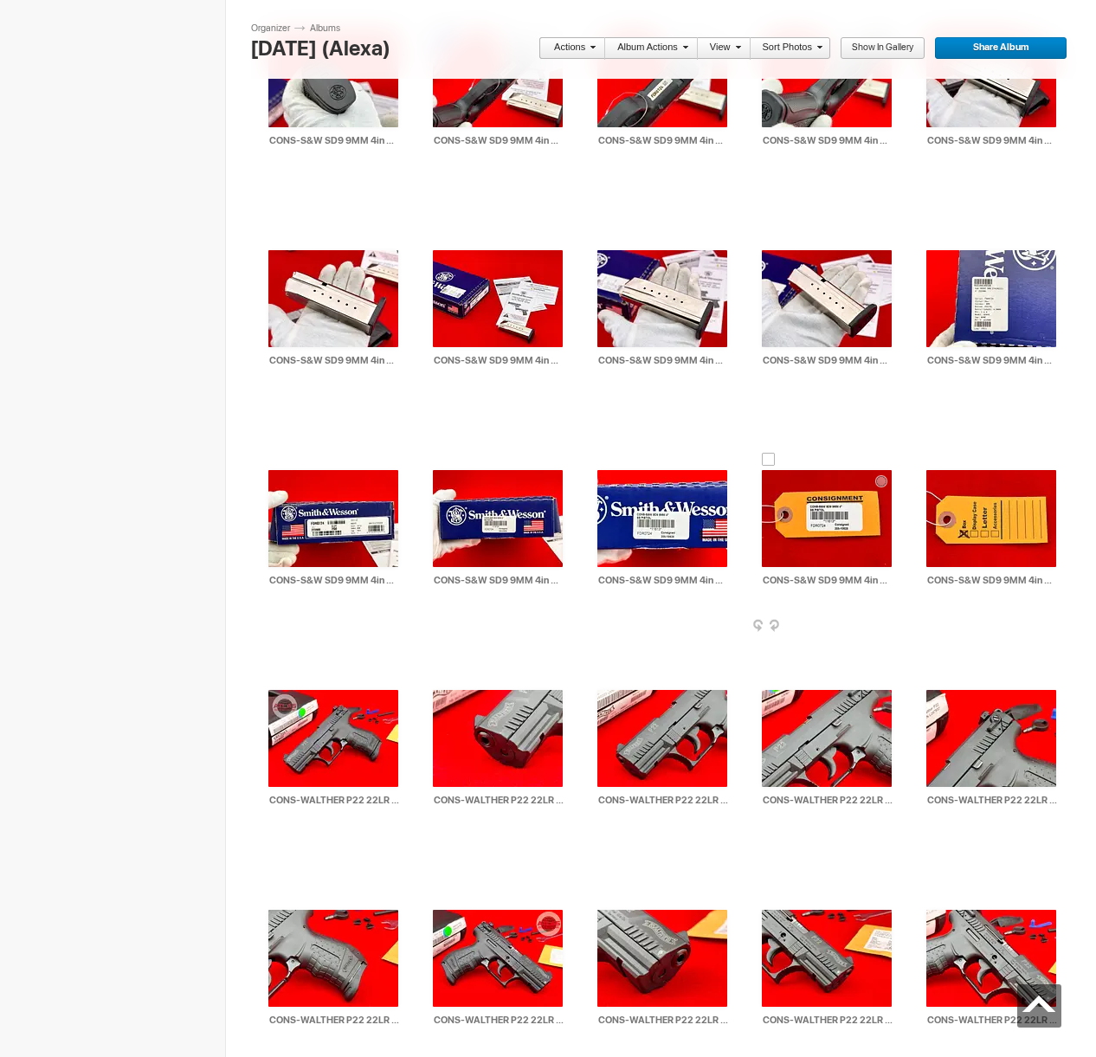
scroll to position [27551, 0]
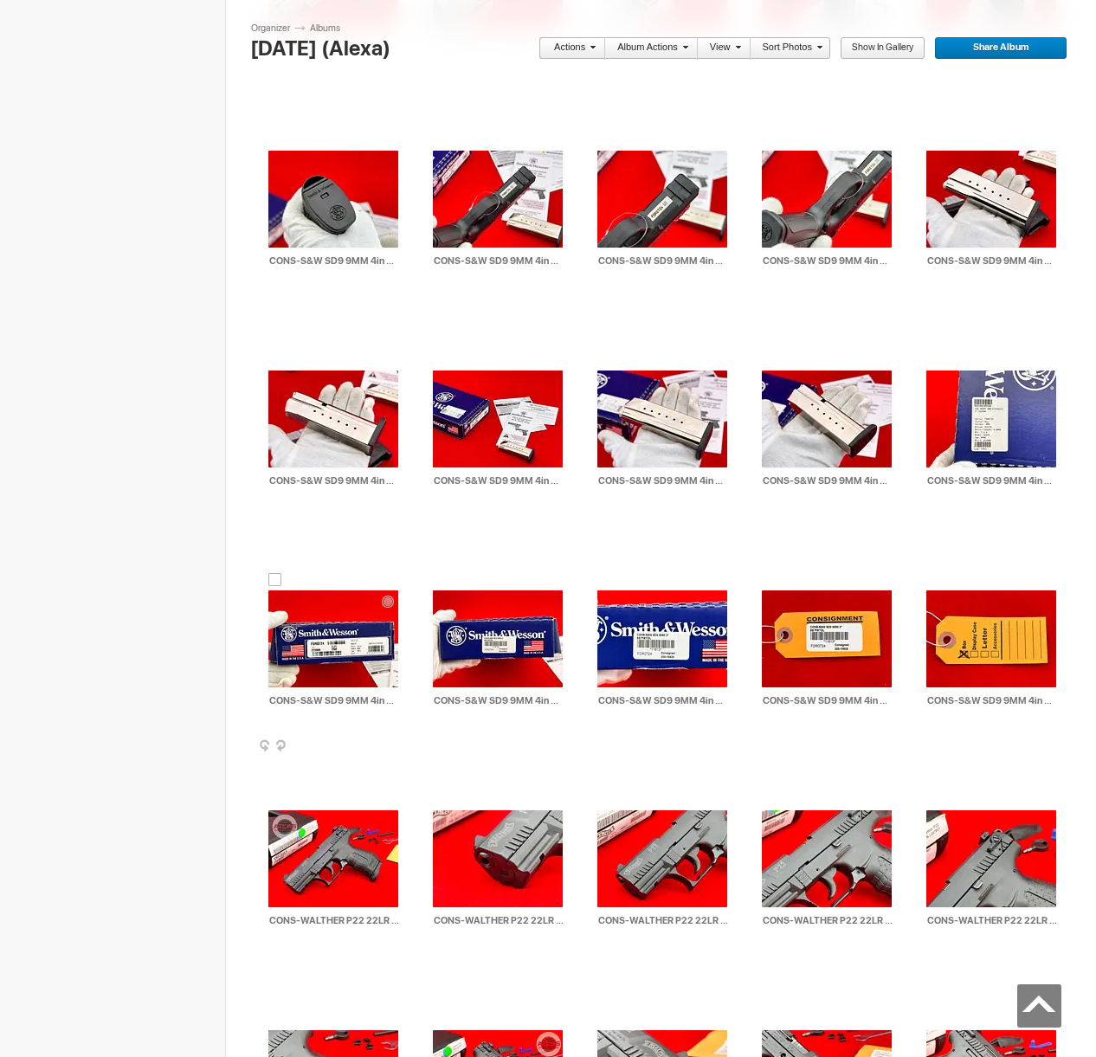
click at [273, 578] on div at bounding box center [275, 580] width 14 height 14
click at [585, 49] on link "Actions" at bounding box center [566, 48] width 57 height 23
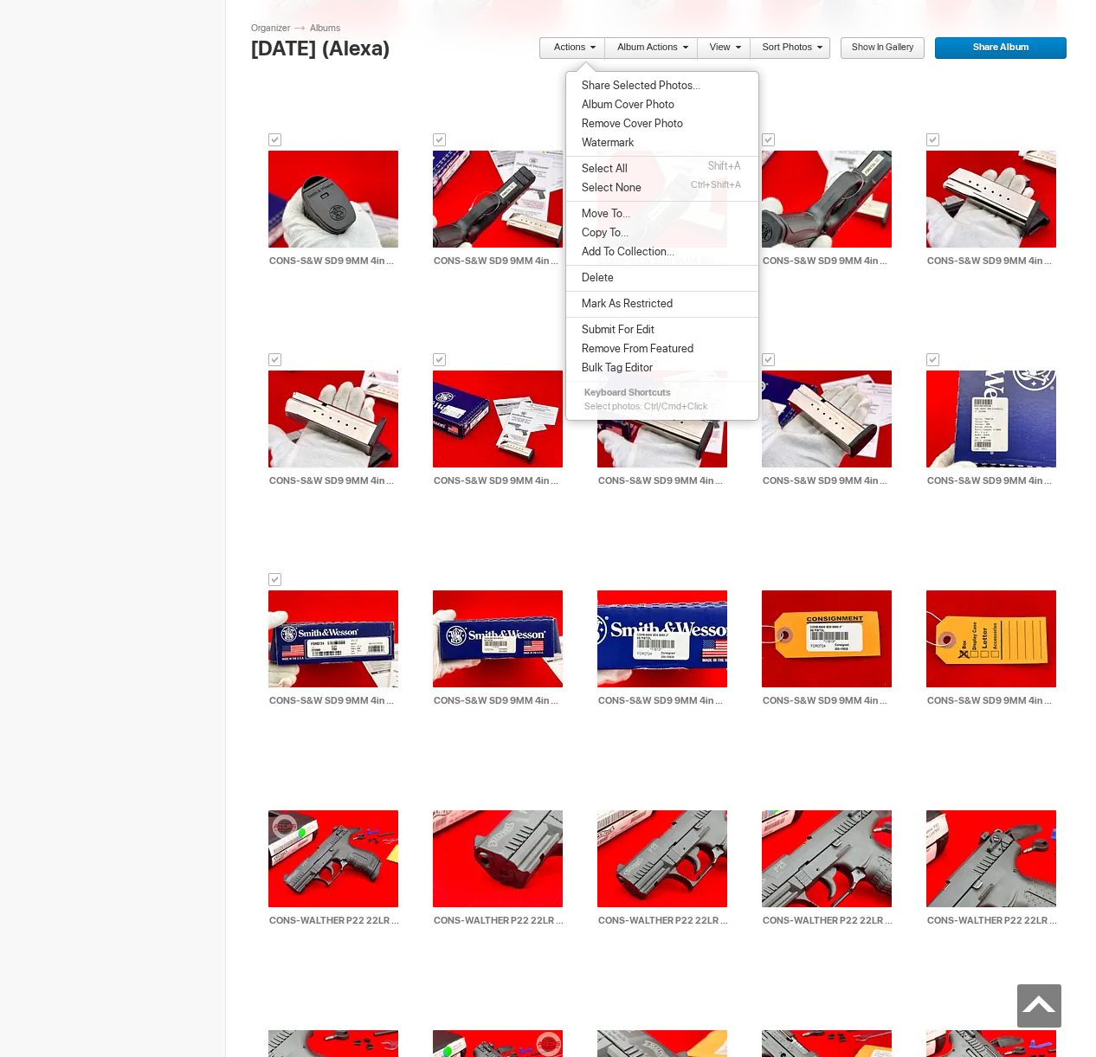
click at [627, 83] on span "Share Selected Photos..." at bounding box center [638, 86] width 124 height 14
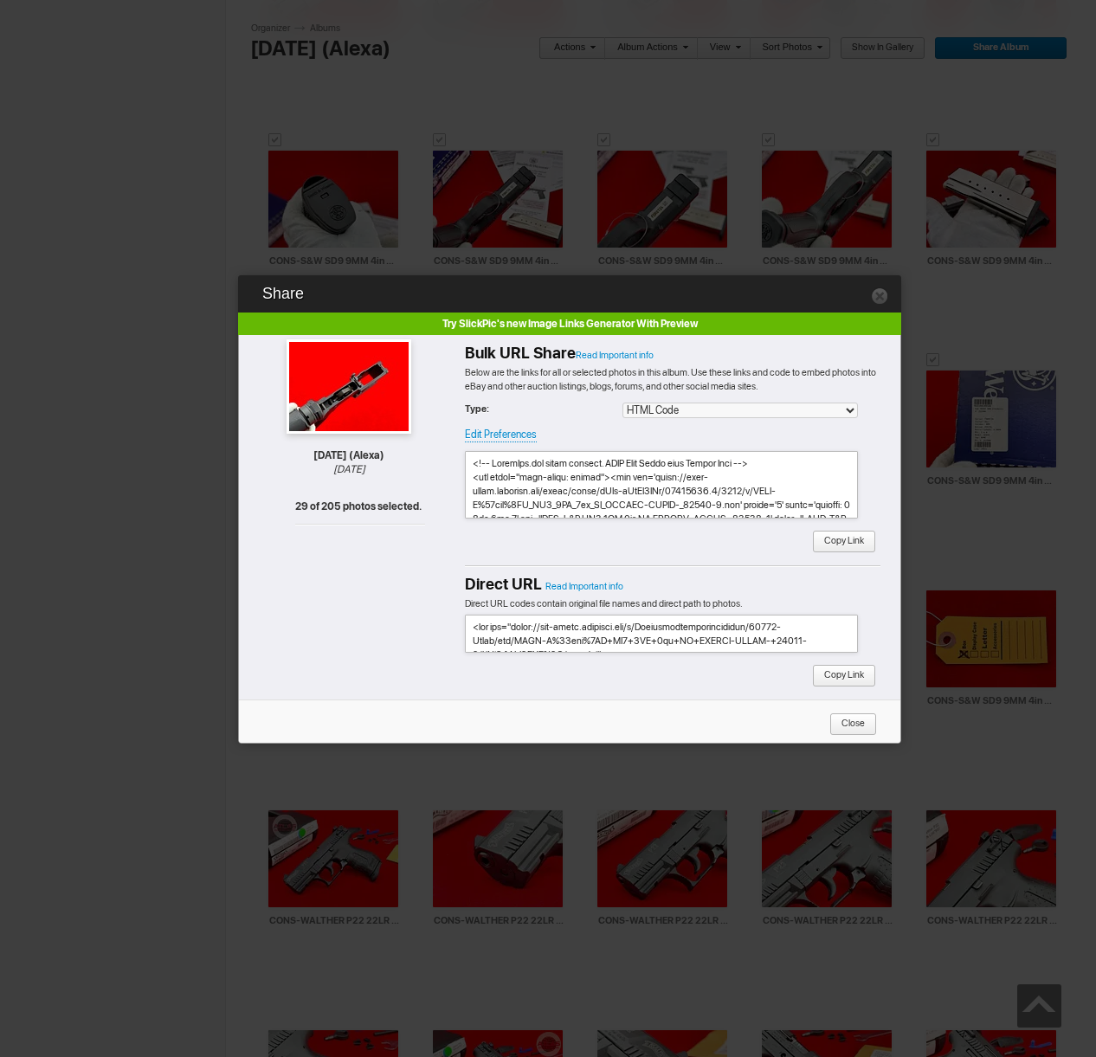
click at [826, 532] on span "Copy Link" at bounding box center [838, 542] width 52 height 23
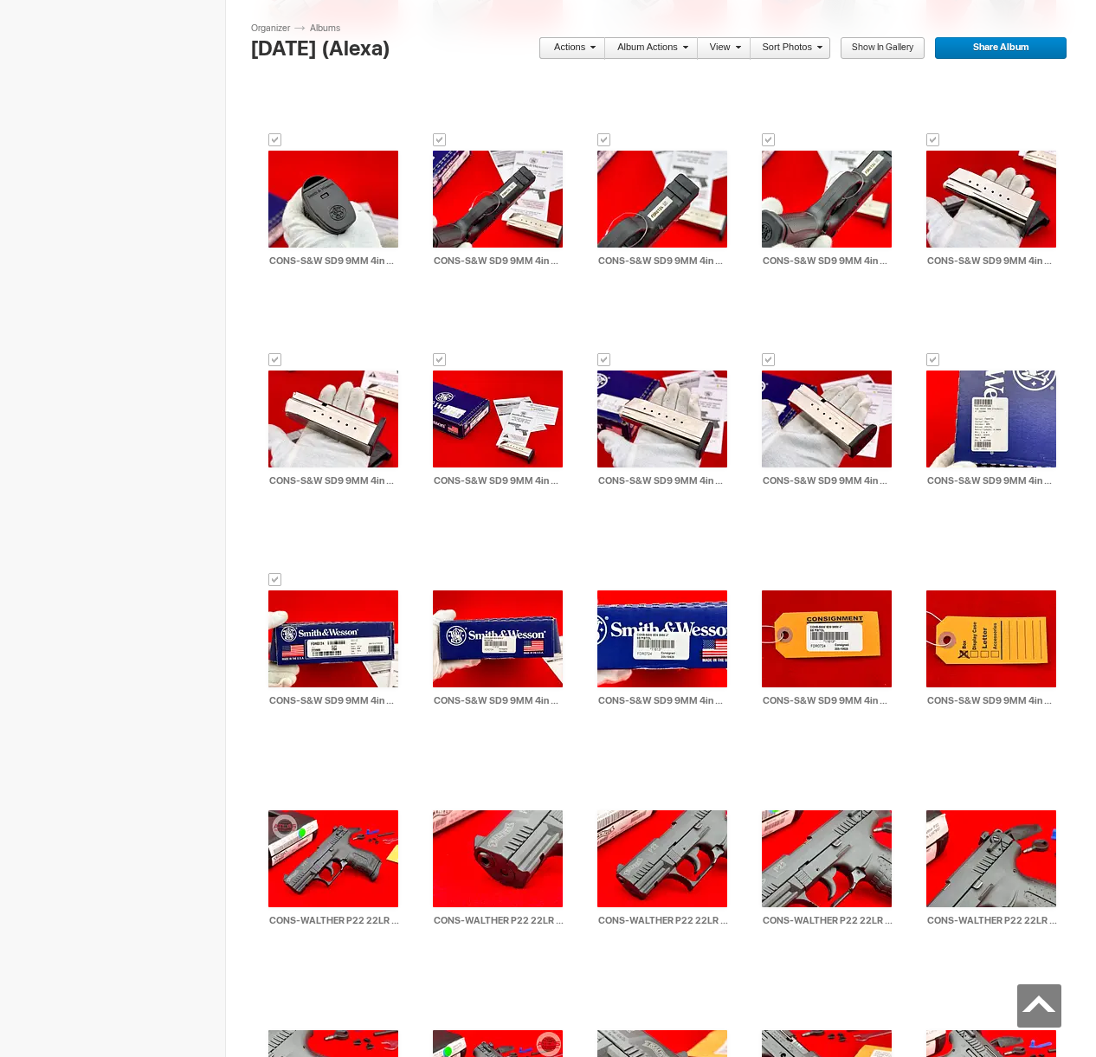
click at [574, 45] on link "Actions" at bounding box center [566, 48] width 57 height 23
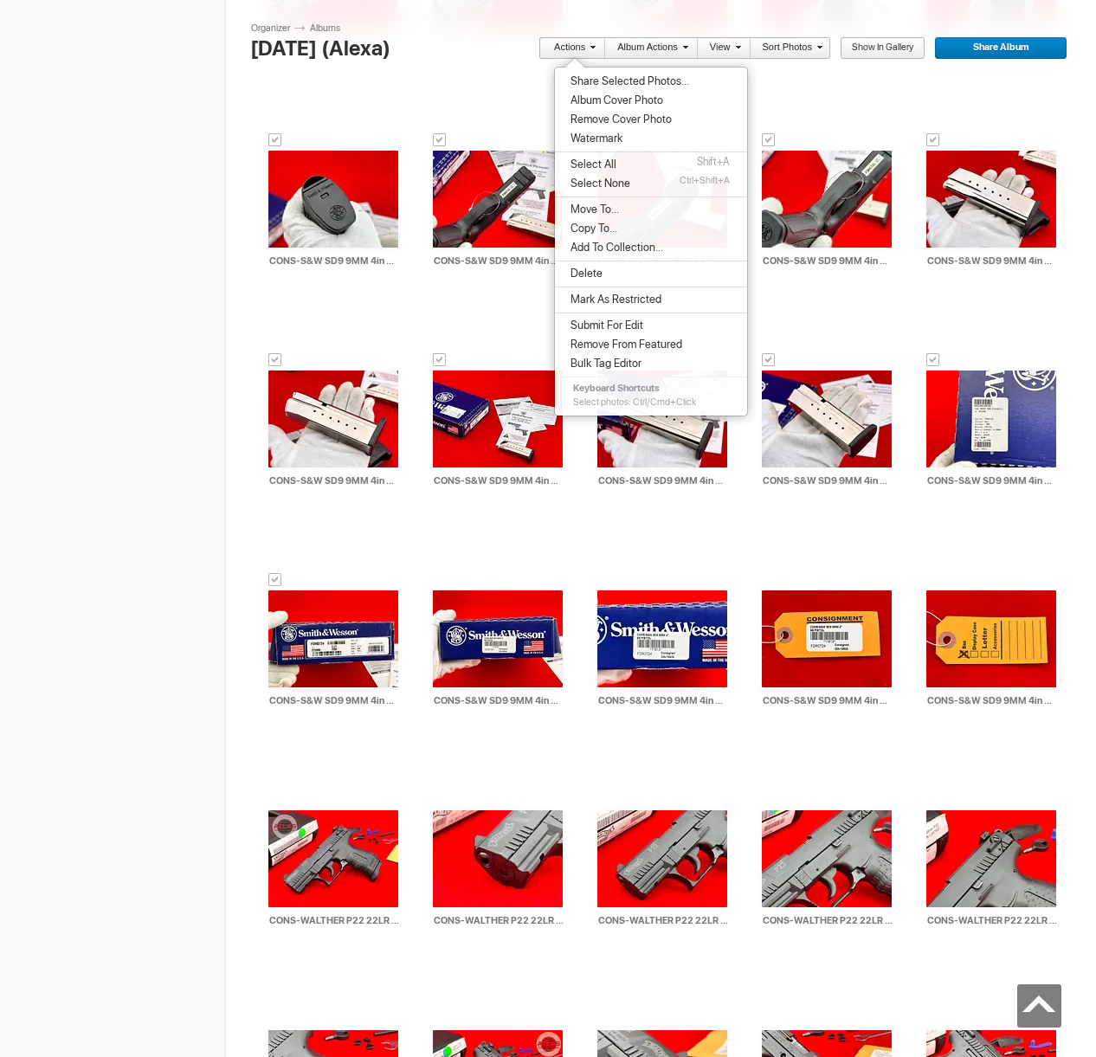
click at [624, 216] on li "Move To..." at bounding box center [651, 209] width 192 height 19
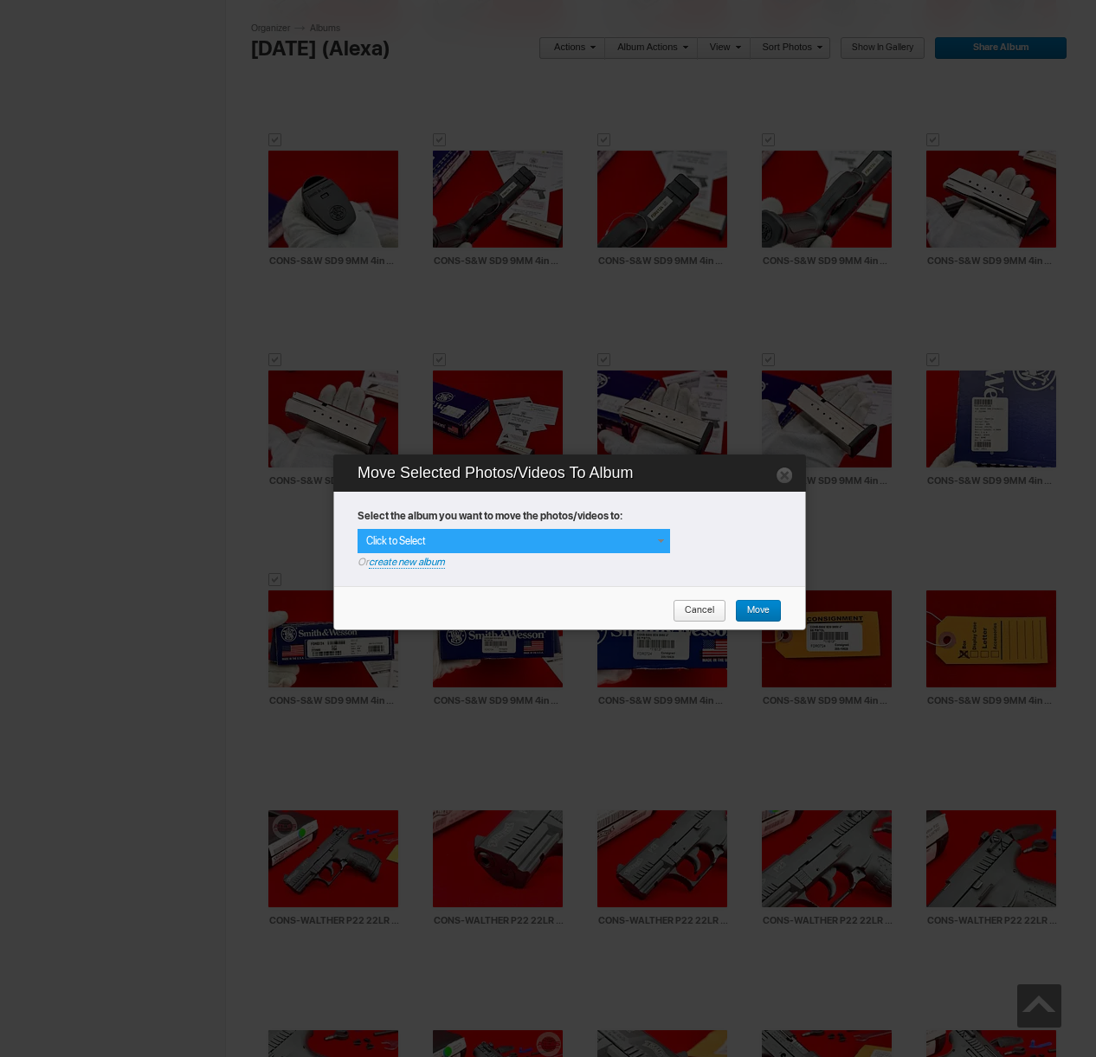
click at [636, 530] on div "Click to Select" at bounding box center [513, 541] width 312 height 24
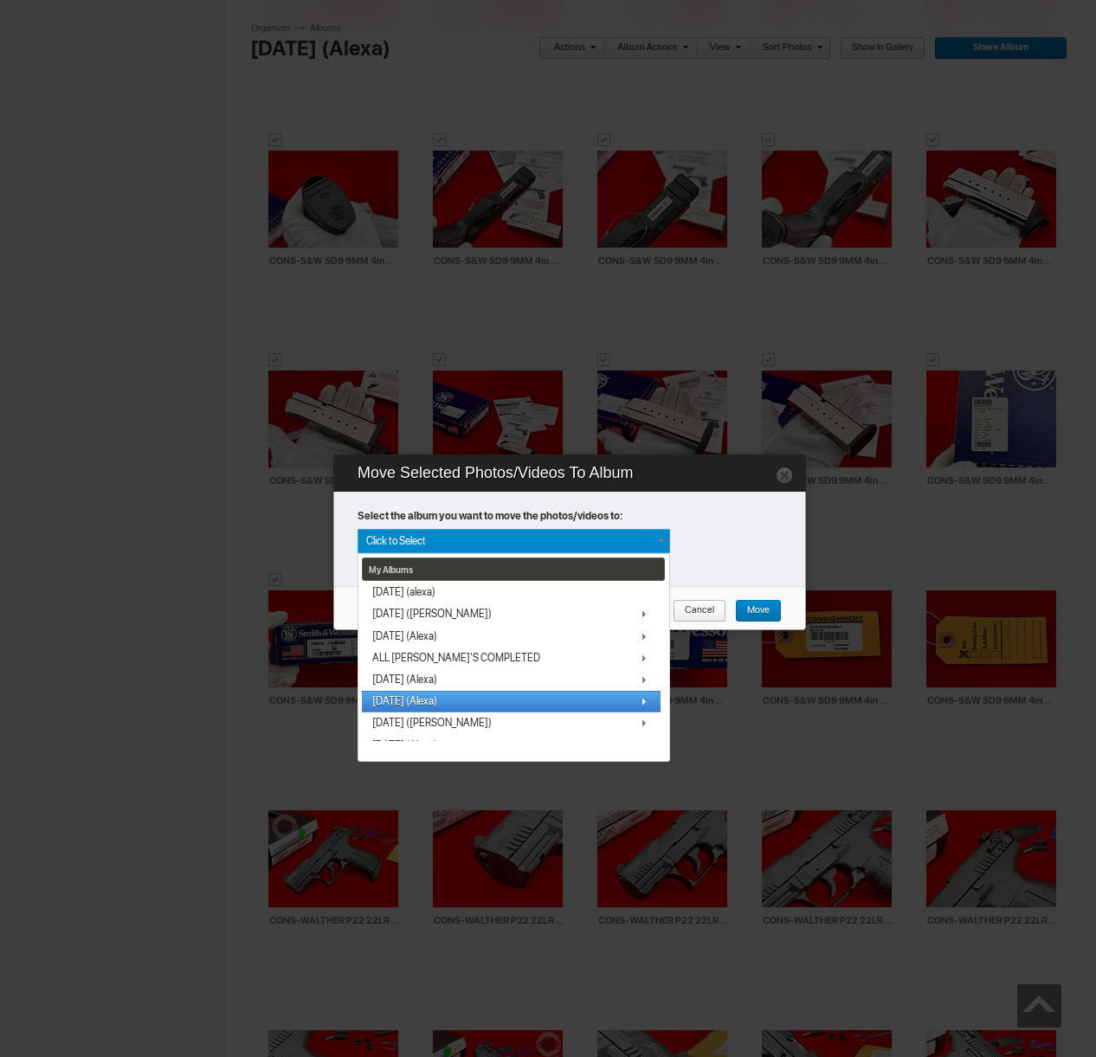
scroll to position [144, 0]
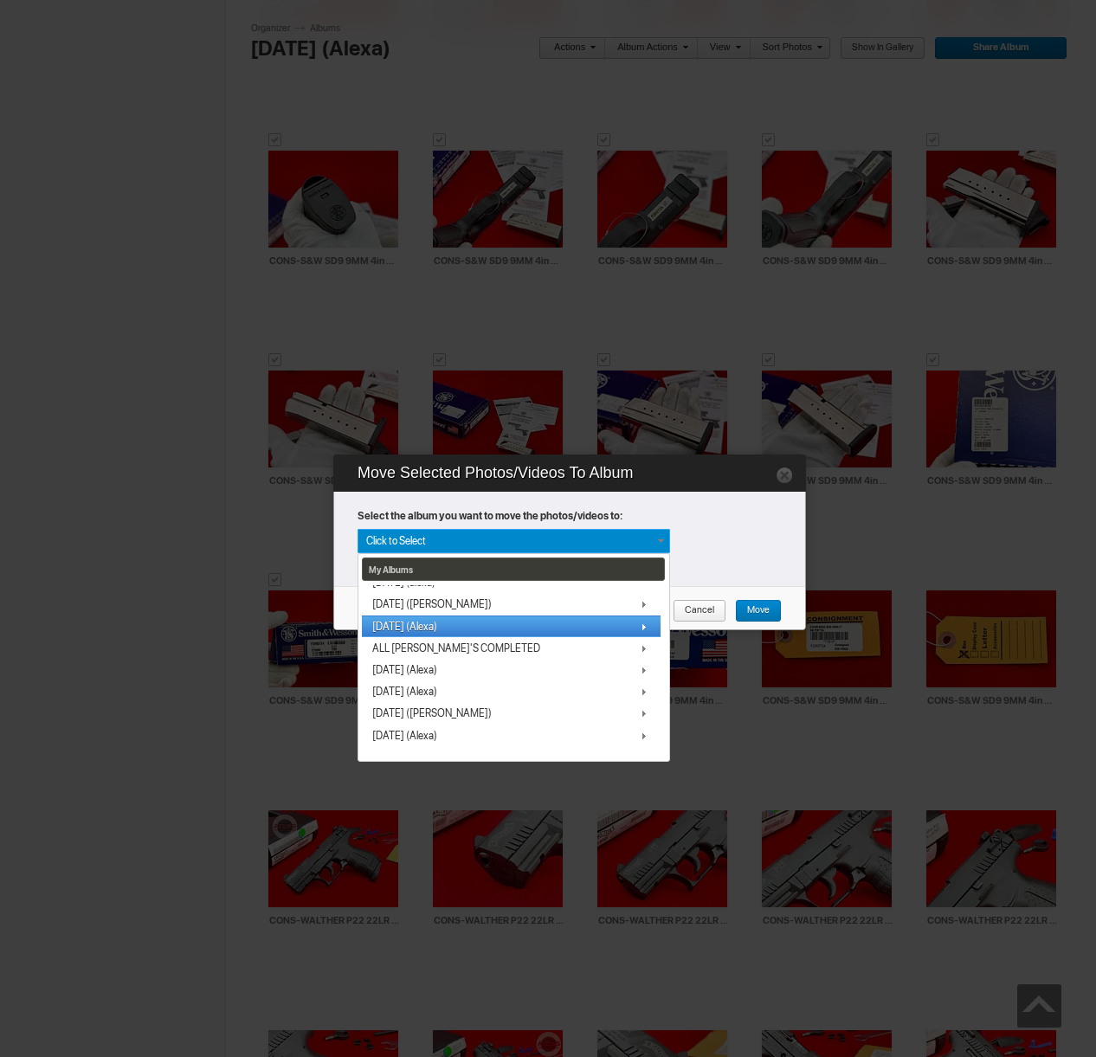
click at [416, 634] on link "[DATE] (Alexa)" at bounding box center [511, 626] width 299 height 22
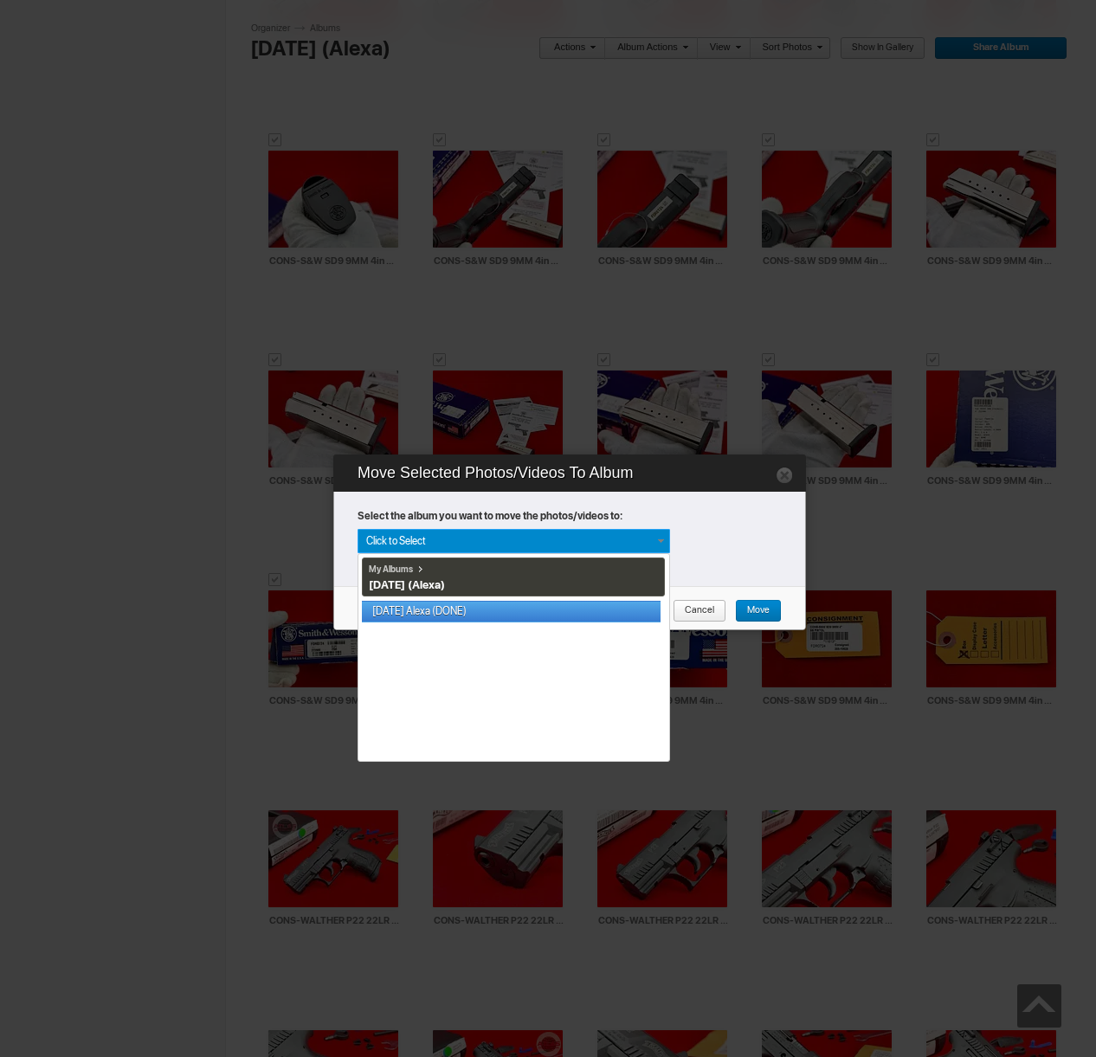
click at [416, 609] on link "[DATE] Alexa (DONE)" at bounding box center [511, 612] width 299 height 22
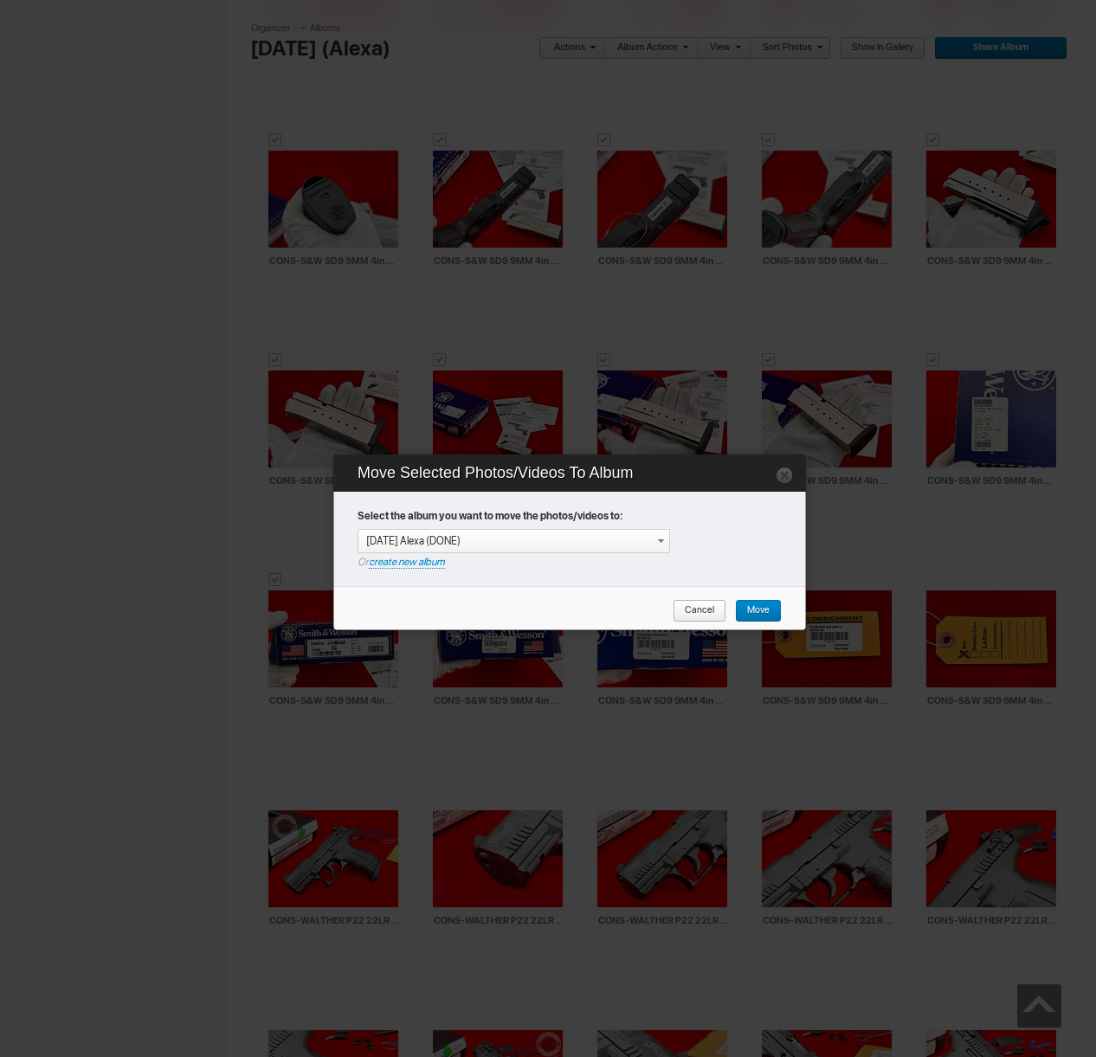
click at [732, 603] on div "Cancel Move" at bounding box center [727, 611] width 118 height 23
click at [748, 608] on span "Move" at bounding box center [752, 611] width 35 height 23
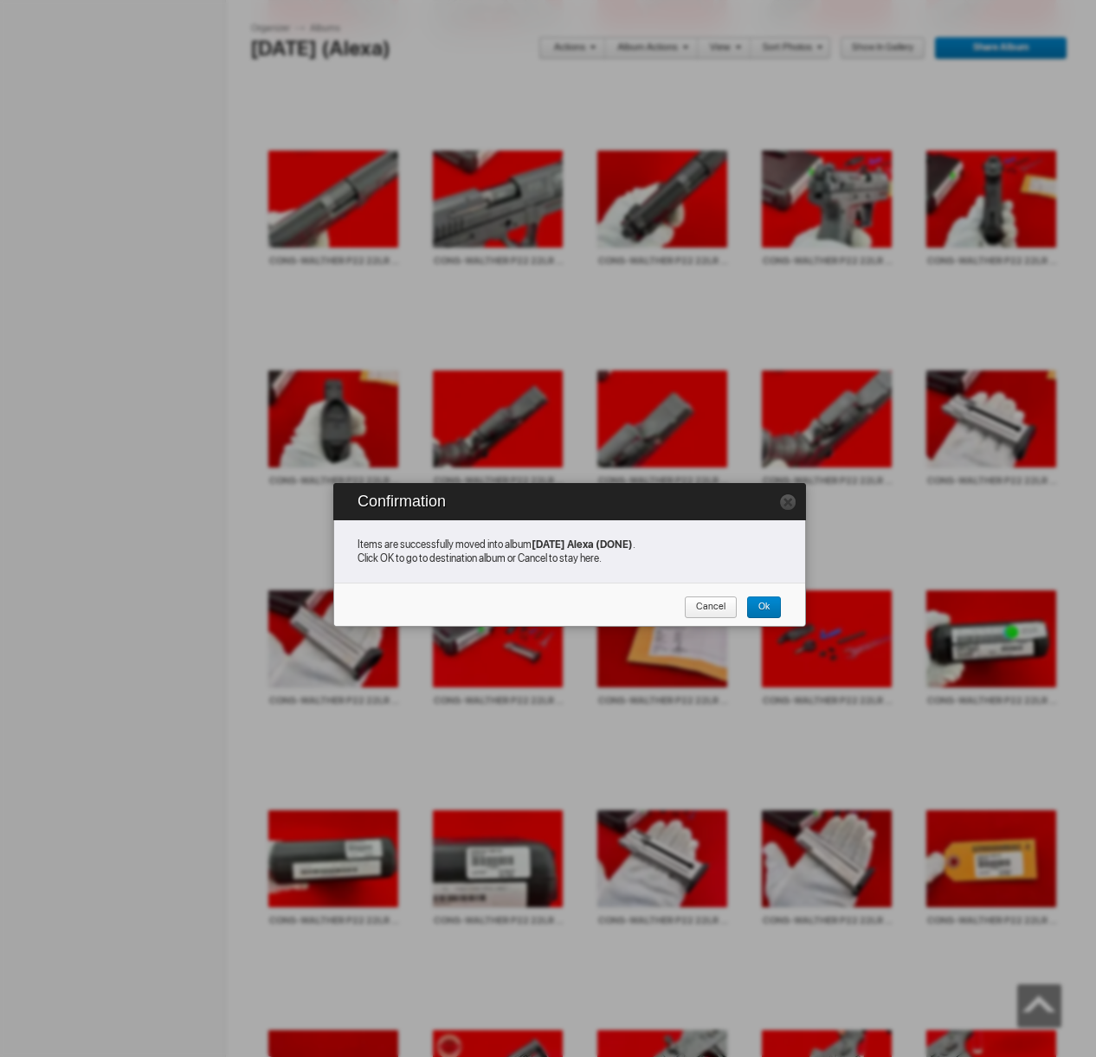
click at [704, 608] on span "Cancel" at bounding box center [705, 607] width 42 height 23
